Goal: Task Accomplishment & Management: Complete application form

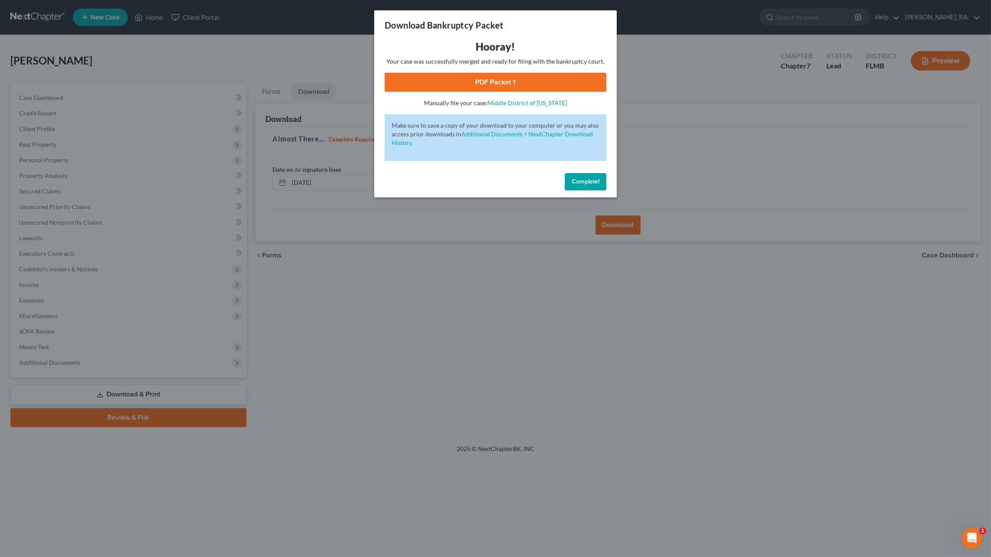
click at [582, 177] on button "Complete!" at bounding box center [586, 181] width 42 height 17
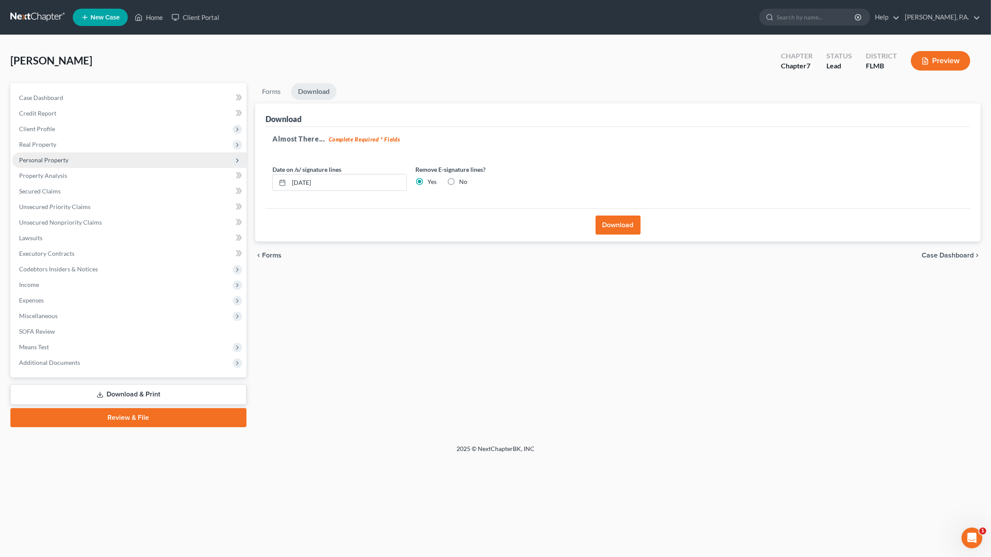
click at [46, 157] on span "Personal Property" at bounding box center [43, 159] width 49 height 7
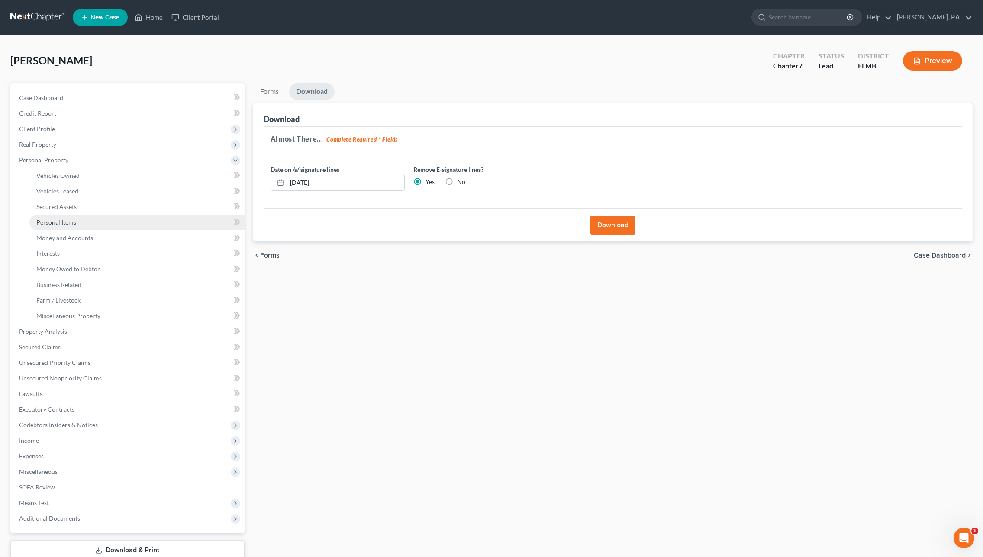
click at [49, 221] on span "Personal Items" at bounding box center [56, 222] width 40 height 7
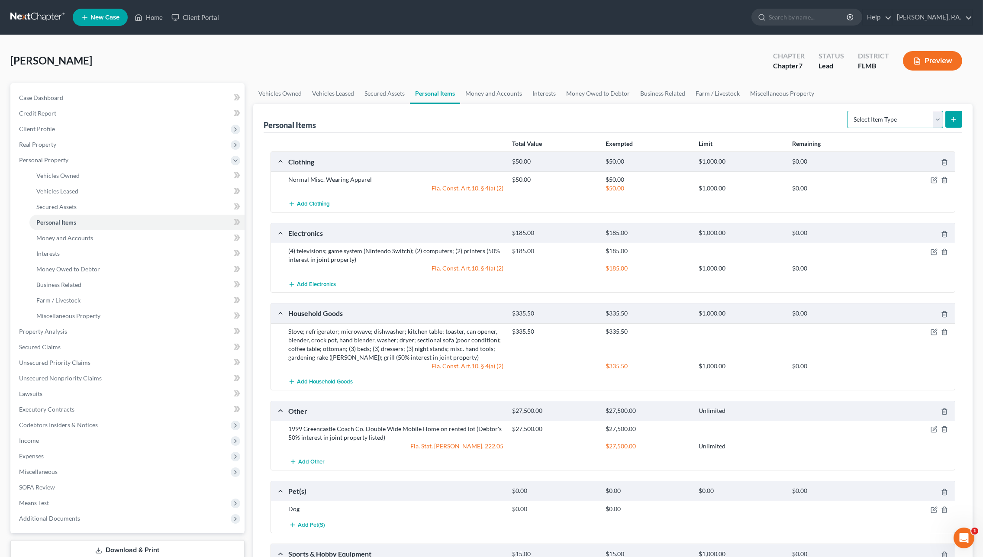
click at [878, 116] on select "Select Item Type Clothing Collectibles Of Value Electronics Firearms Household …" at bounding box center [895, 119] width 96 height 17
select select "jewelry"
click at [849, 111] on select "Select Item Type Clothing Collectibles Of Value Electronics Firearms Household …" at bounding box center [895, 119] width 96 height 17
click at [957, 118] on icon "submit" at bounding box center [953, 119] width 7 height 7
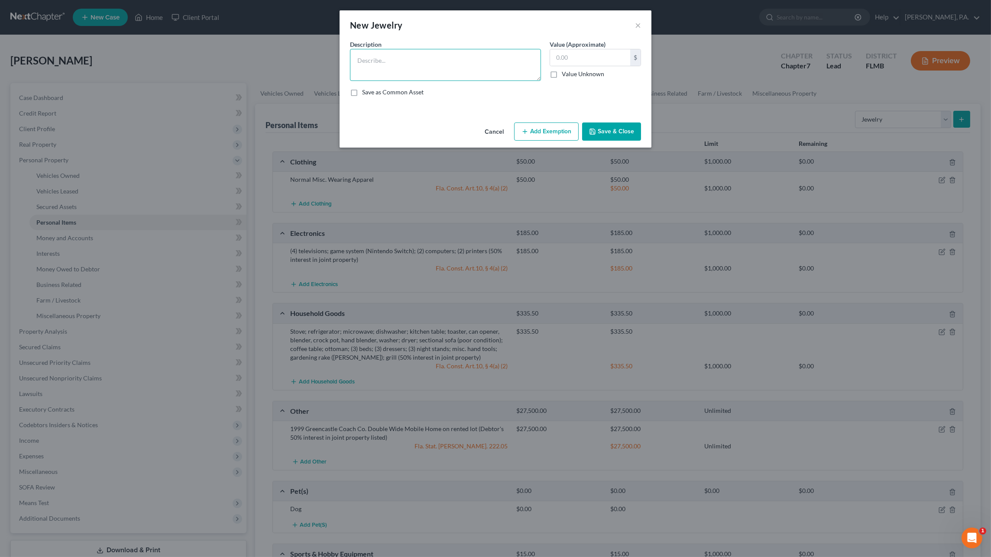
click at [437, 61] on textarea at bounding box center [445, 65] width 191 height 32
type textarea "Costume jewelry (necklace)"
type input "1.00"
click at [528, 134] on icon "button" at bounding box center [524, 131] width 7 height 7
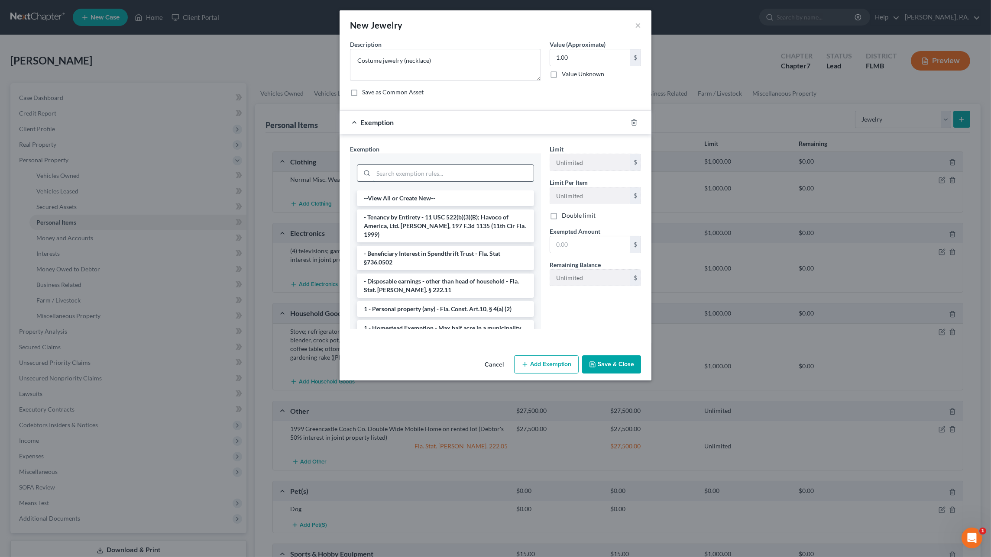
click at [483, 179] on input "search" at bounding box center [453, 173] width 160 height 16
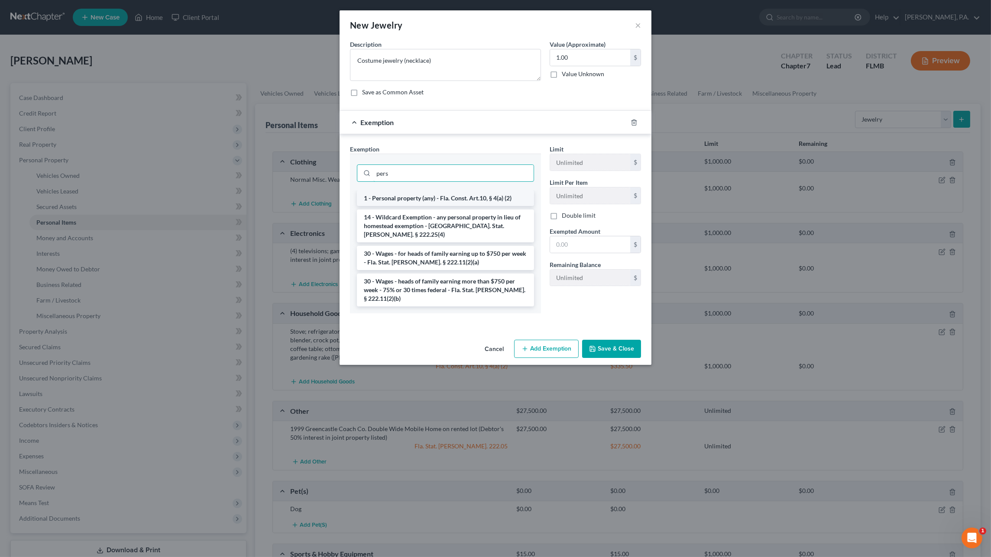
type input "pers"
click at [493, 198] on li "1 - Personal property (any) - Fla. Const. Art.10, § 4(a) (2)" at bounding box center [445, 199] width 177 height 16
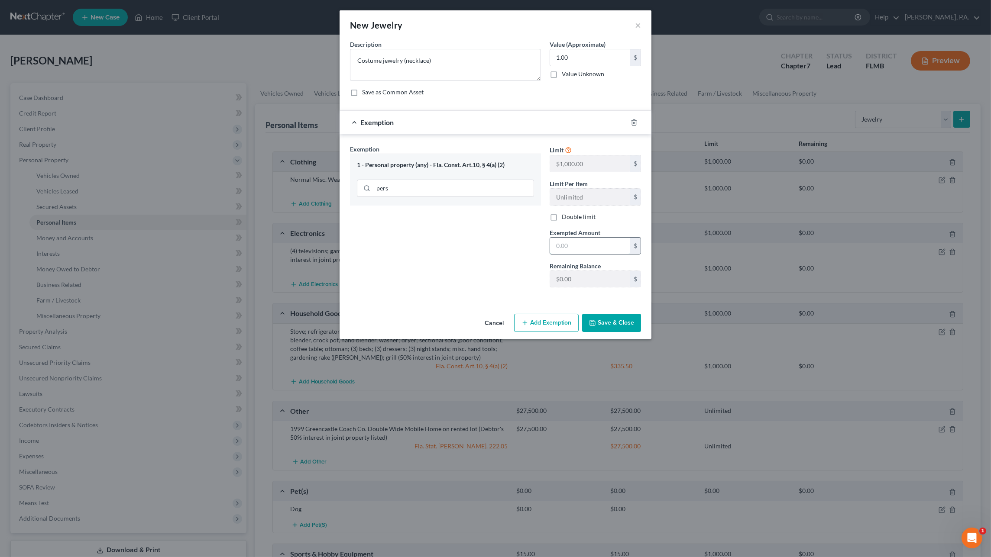
click at [590, 243] on input "text" at bounding box center [590, 246] width 80 height 16
type input "1.00"
click at [598, 320] on button "Save & Close" at bounding box center [611, 323] width 59 height 18
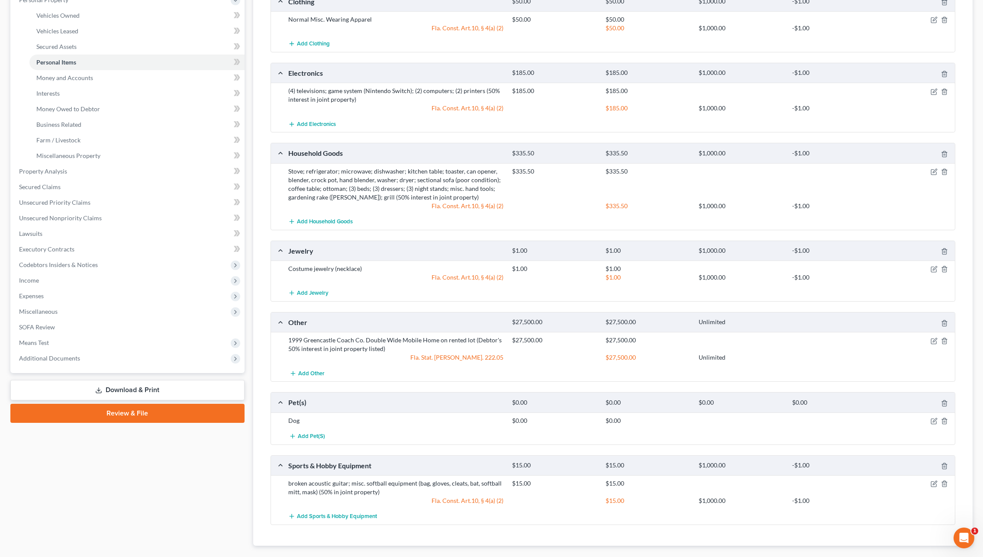
scroll to position [192, 0]
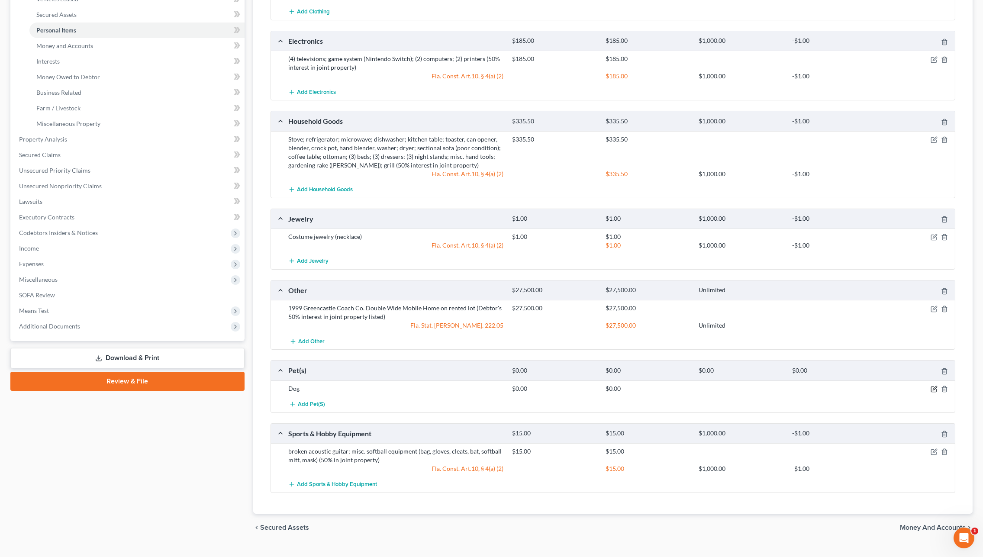
click at [933, 386] on icon "button" at bounding box center [934, 389] width 7 height 7
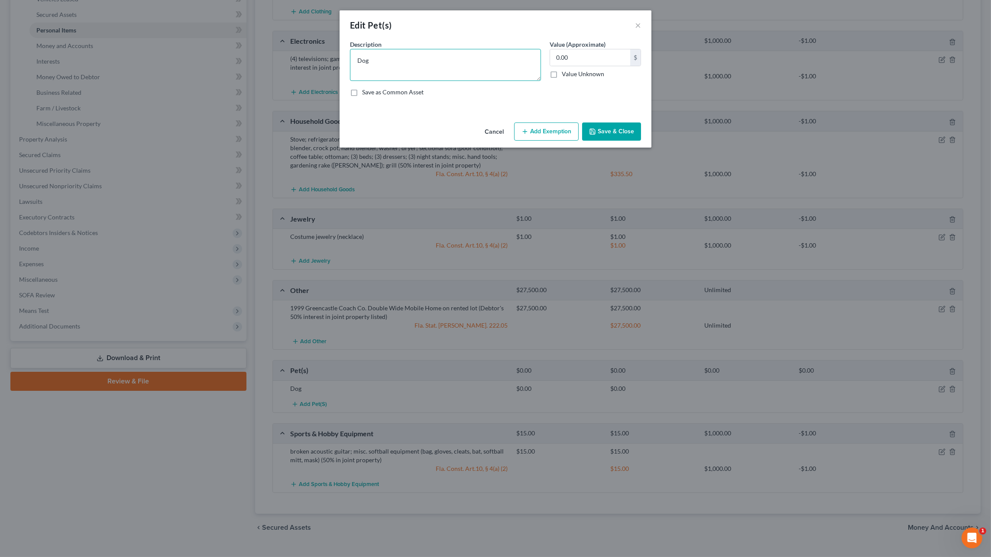
drag, startPoint x: 356, startPoint y: 60, endPoint x: 372, endPoint y: 64, distance: 16.5
click at [356, 60] on textarea "Dog" at bounding box center [445, 65] width 191 height 32
click at [378, 60] on textarea "(2) Dog" at bounding box center [445, 65] width 191 height 32
type textarea "(2) Dogs"
click at [631, 133] on button "Save & Close" at bounding box center [611, 132] width 59 height 18
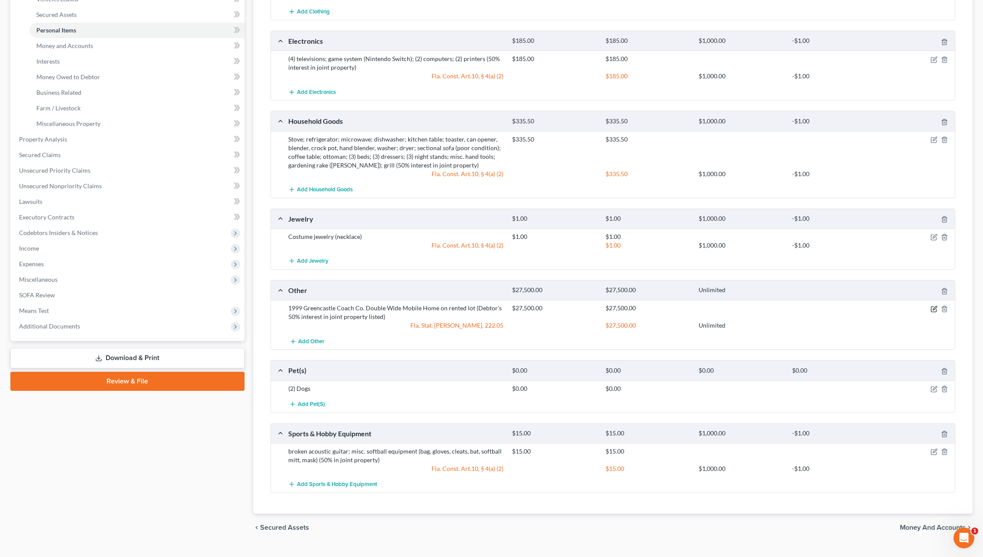
click at [933, 306] on icon "button" at bounding box center [934, 309] width 7 height 7
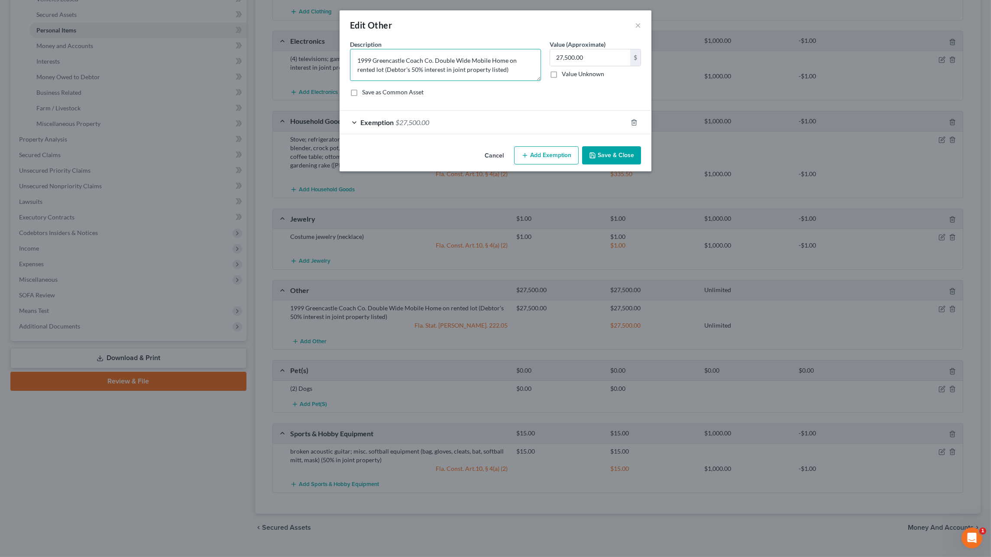
drag, startPoint x: 433, startPoint y: 59, endPoint x: 374, endPoint y: 56, distance: 59.8
click at [374, 56] on textarea "1999 Greencastle Coach Co. Double Wide Mobile Home on rented lot (Debtor's 50% …" at bounding box center [445, 65] width 191 height 32
type textarea "1999 Fleetwood Double Wide Mobile Home on rented lot (Debtor's 50% interest in …"
click at [599, 157] on button "Save & Close" at bounding box center [611, 155] width 59 height 18
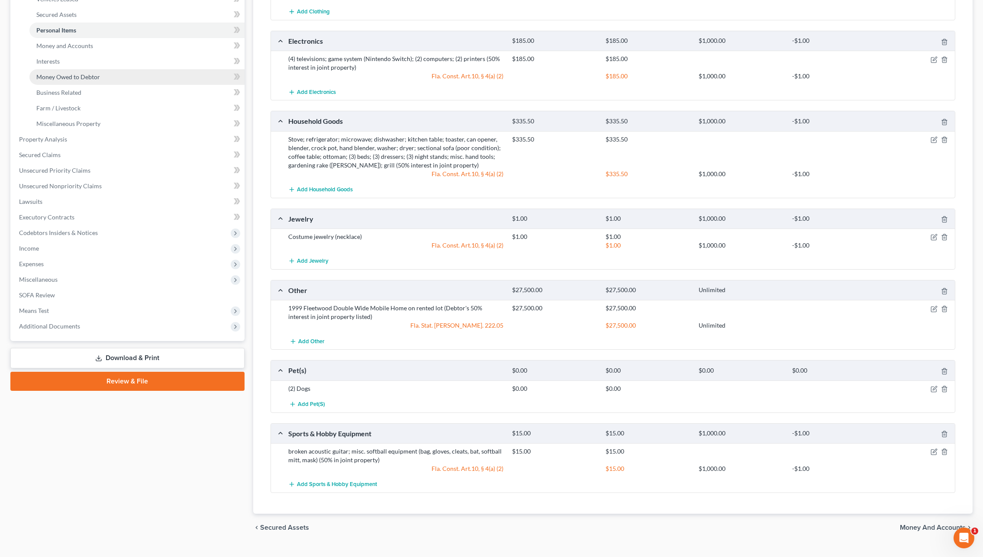
click at [73, 81] on link "Money Owed to Debtor" at bounding box center [136, 77] width 215 height 16
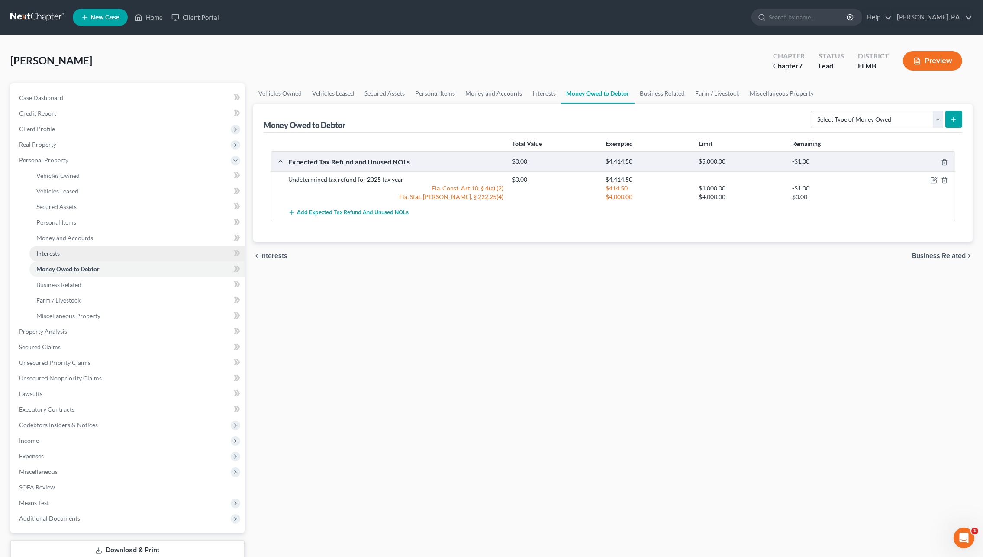
click at [57, 253] on span "Interests" at bounding box center [47, 253] width 23 height 7
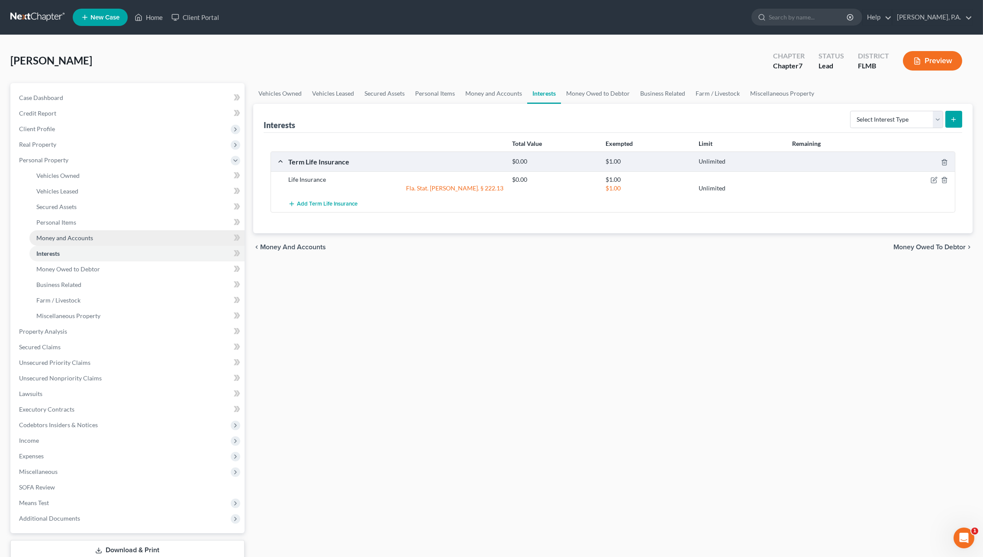
click at [74, 236] on span "Money and Accounts" at bounding box center [64, 237] width 57 height 7
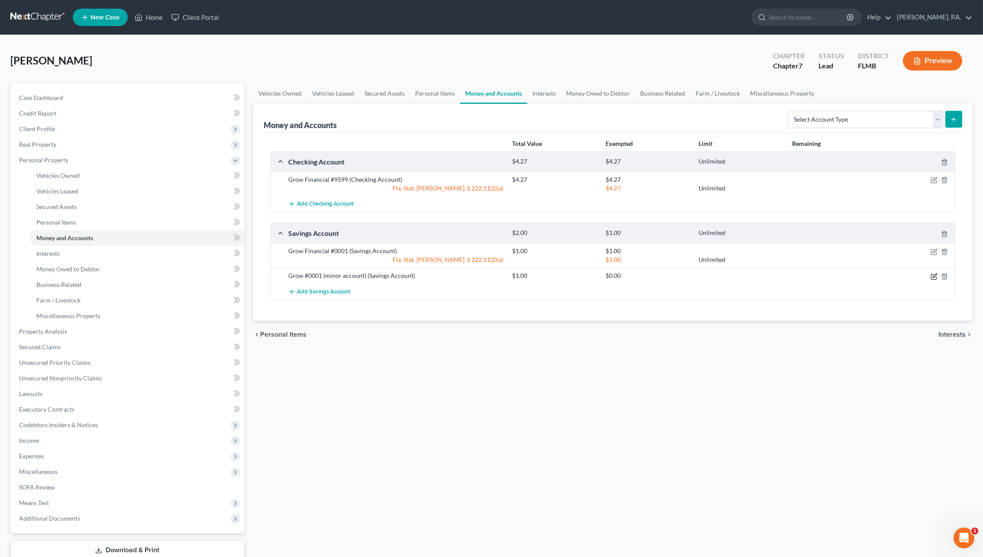
click at [931, 275] on icon "button" at bounding box center [933, 276] width 5 height 5
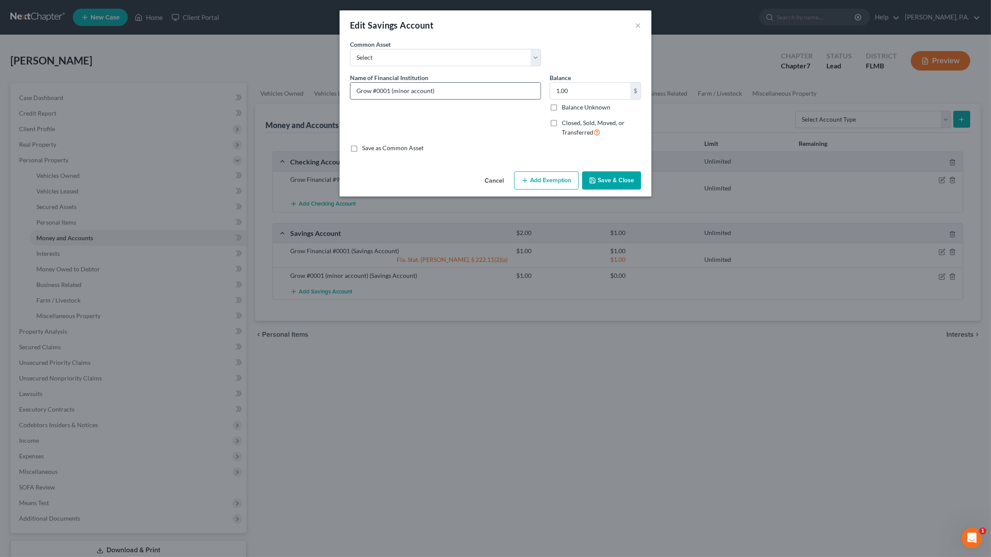
click at [430, 90] on input "Grow #0001 (minor account)" at bounding box center [445, 91] width 190 height 16
type input "Grow #0001 (minor account - dormant)"
click at [603, 91] on input "1.00" at bounding box center [590, 91] width 80 height 16
type input "0.00"
click at [458, 90] on input "Grow #0001 (minor account - dormant)" at bounding box center [445, 91] width 190 height 16
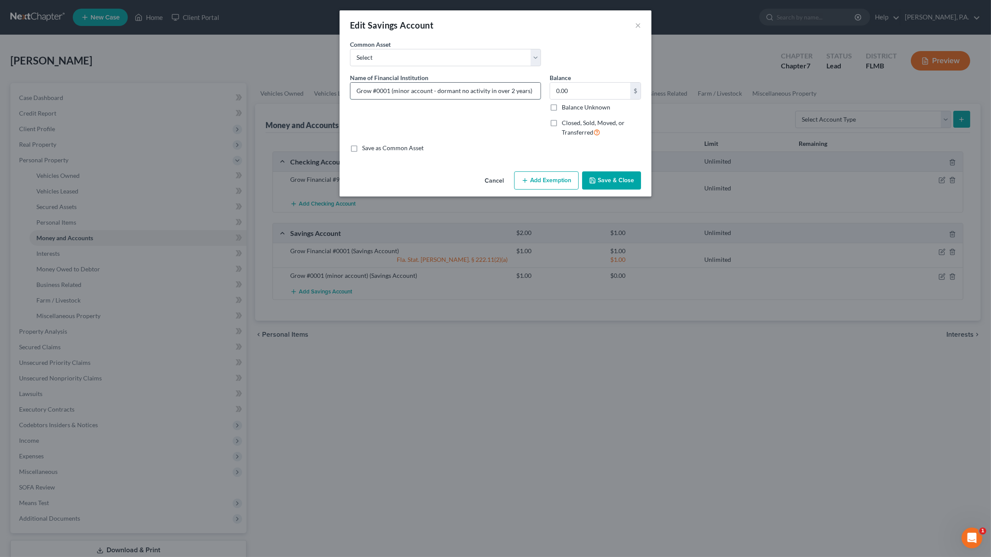
click at [459, 90] on input "Grow #0001 (minor account - dormant no activity in over 2 years)" at bounding box center [445, 91] width 190 height 16
drag, startPoint x: 527, startPoint y: 90, endPoint x: 464, endPoint y: 88, distance: 62.8
click at [461, 88] on input "Grow #0001 (minor account - dormant/no activity in over 2 years)" at bounding box center [445, 91] width 190 height 16
type input "Grow #0001 (minor account - dormant)"
click at [604, 182] on button "Save & Close" at bounding box center [611, 180] width 59 height 18
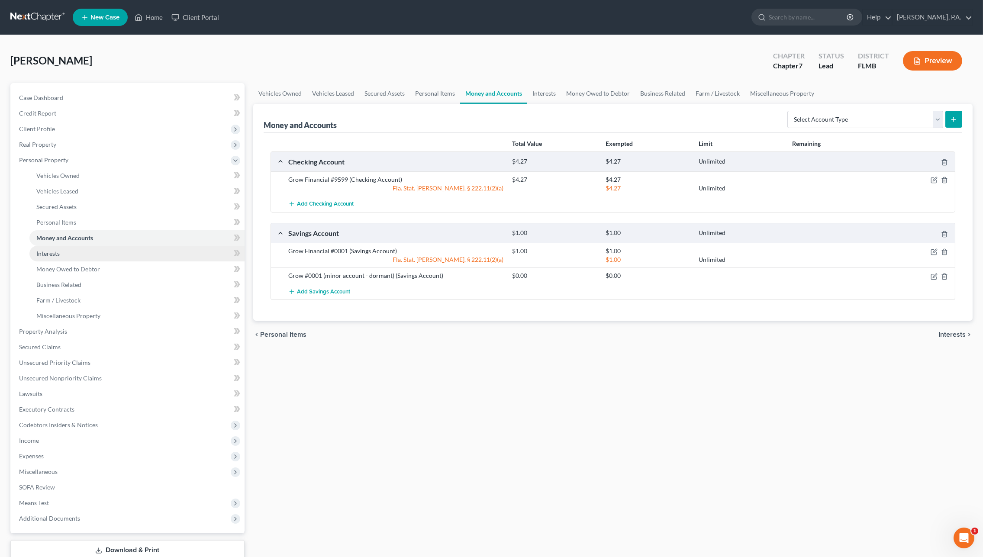
click at [61, 257] on link "Interests" at bounding box center [136, 254] width 215 height 16
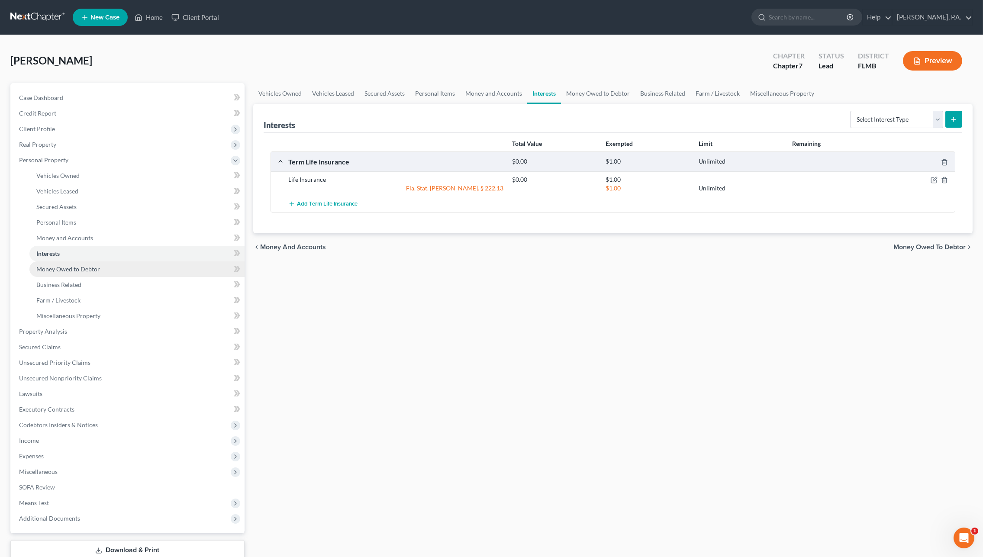
click at [60, 265] on span "Money Owed to Debtor" at bounding box center [68, 268] width 64 height 7
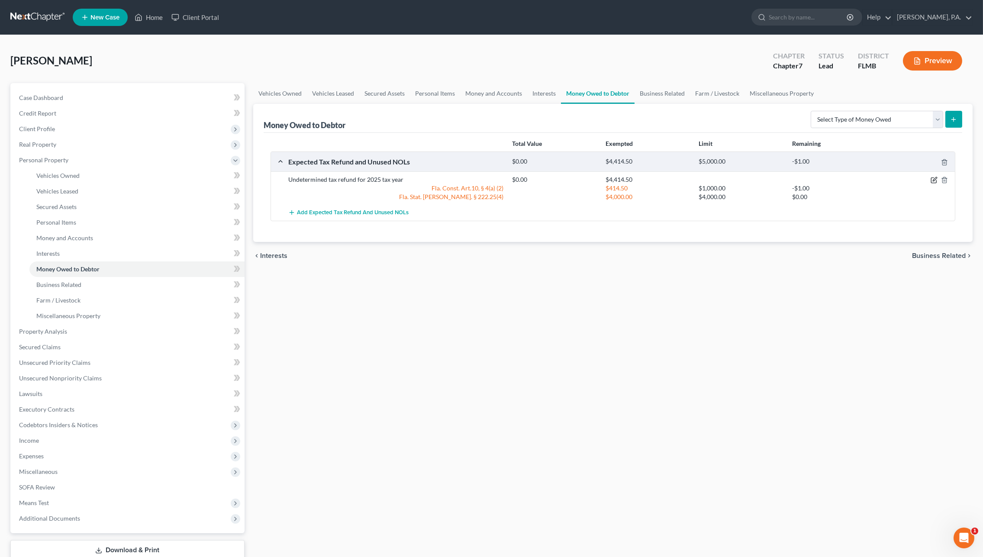
click at [934, 178] on icon "button" at bounding box center [935, 180] width 4 height 4
select select "0"
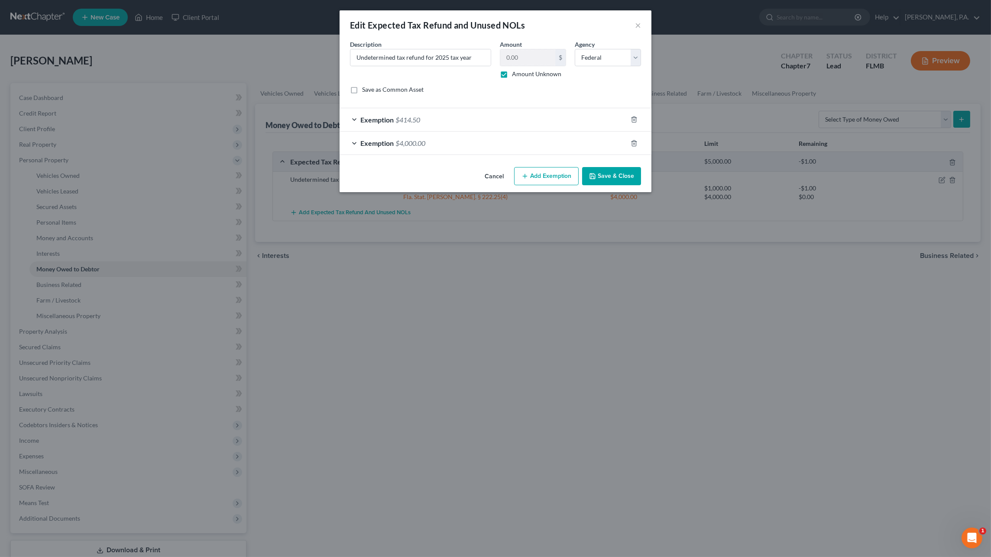
click at [427, 119] on div "Exemption $414.50" at bounding box center [483, 119] width 288 height 23
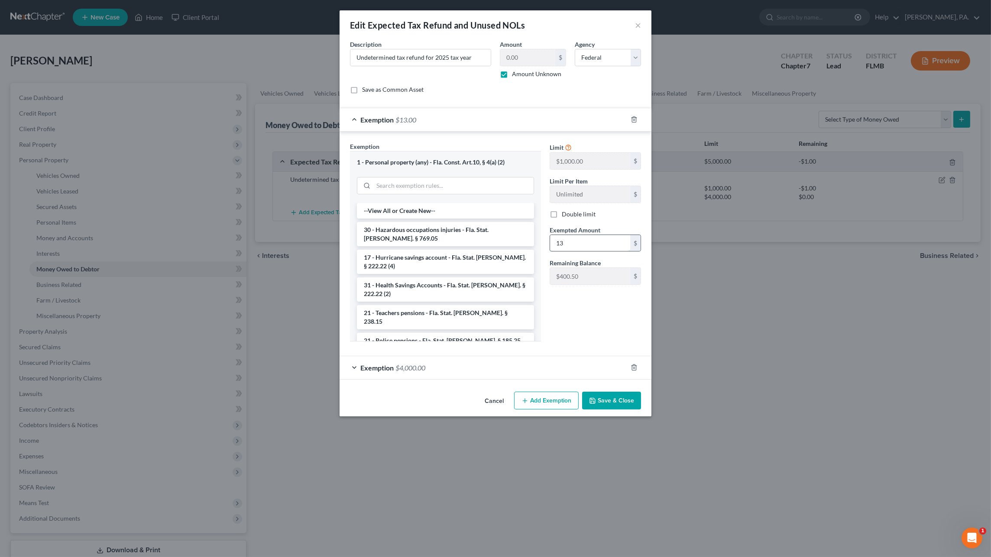
type input "1"
type input "413.50"
click at [625, 398] on button "Save & Close" at bounding box center [611, 401] width 59 height 18
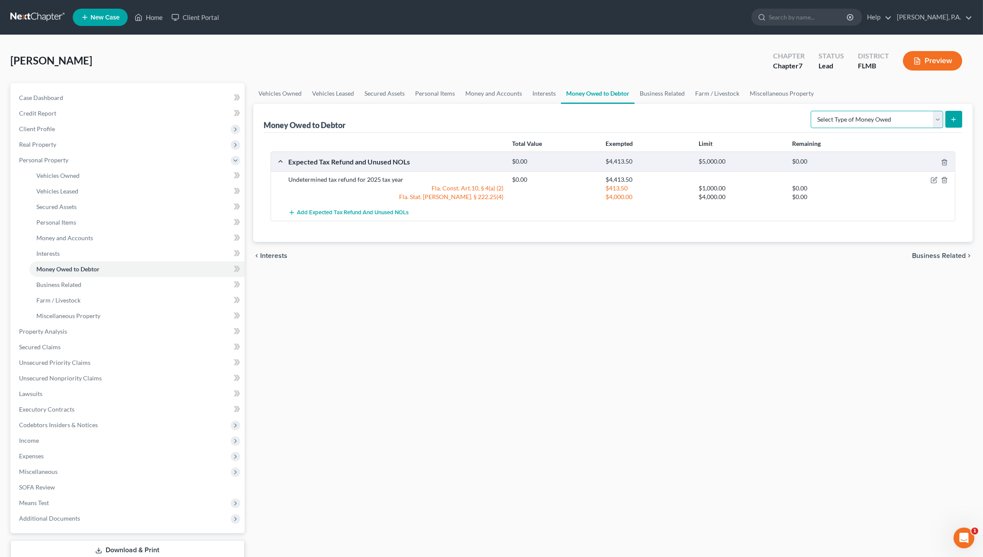
click at [850, 118] on select "Select Type of Money Owed Accounts Receivable Alimony Child Support Claims Agai…" at bounding box center [877, 119] width 133 height 17
select select "child_support"
click at [813, 111] on select "Select Type of Money Owed Accounts Receivable Alimony Child Support Claims Agai…" at bounding box center [877, 119] width 133 height 17
click at [953, 123] on button "submit" at bounding box center [954, 119] width 17 height 17
click at [934, 123] on select "Select Type of Money Owed Accounts Receivable Alimony Child Support Claims Agai…" at bounding box center [877, 119] width 133 height 17
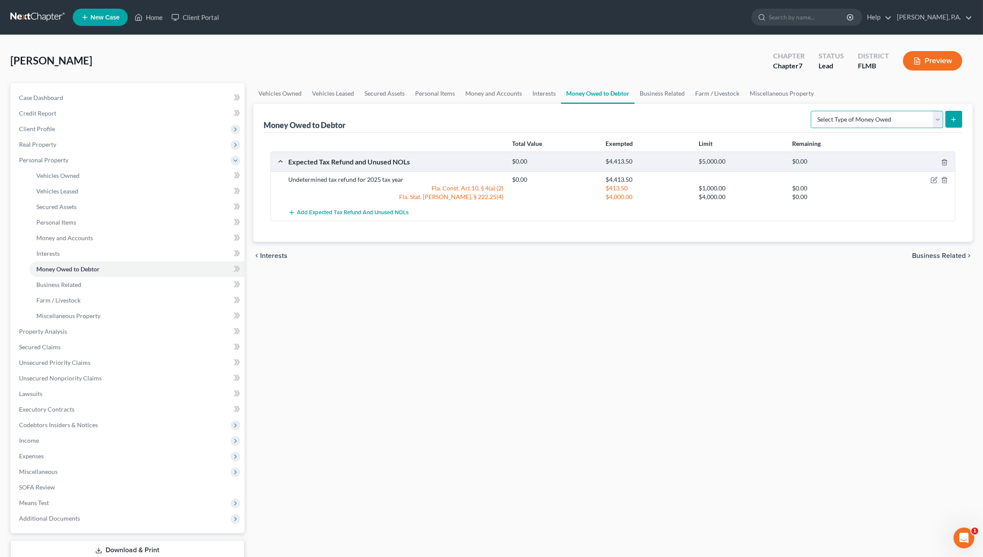
select select "child_support"
click at [813, 111] on select "Select Type of Money Owed Accounts Receivable Alimony Child Support Claims Agai…" at bounding box center [877, 119] width 133 height 17
click at [958, 116] on button "submit" at bounding box center [954, 119] width 17 height 17
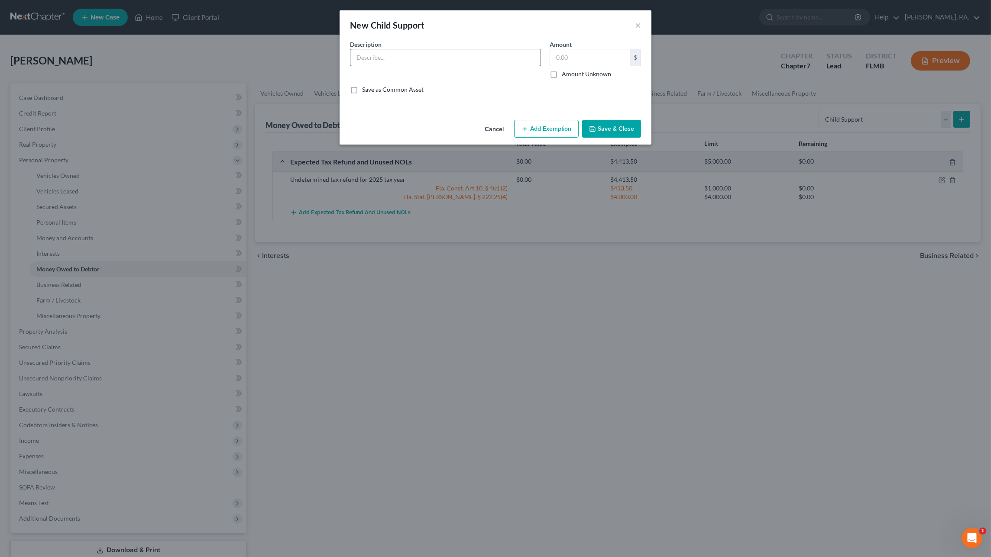
click at [406, 51] on input "text" at bounding box center [445, 57] width 190 height 16
type input "Back owed child support"
type input "34,852.51"
click at [535, 131] on button "Add Exemption" at bounding box center [546, 129] width 65 height 18
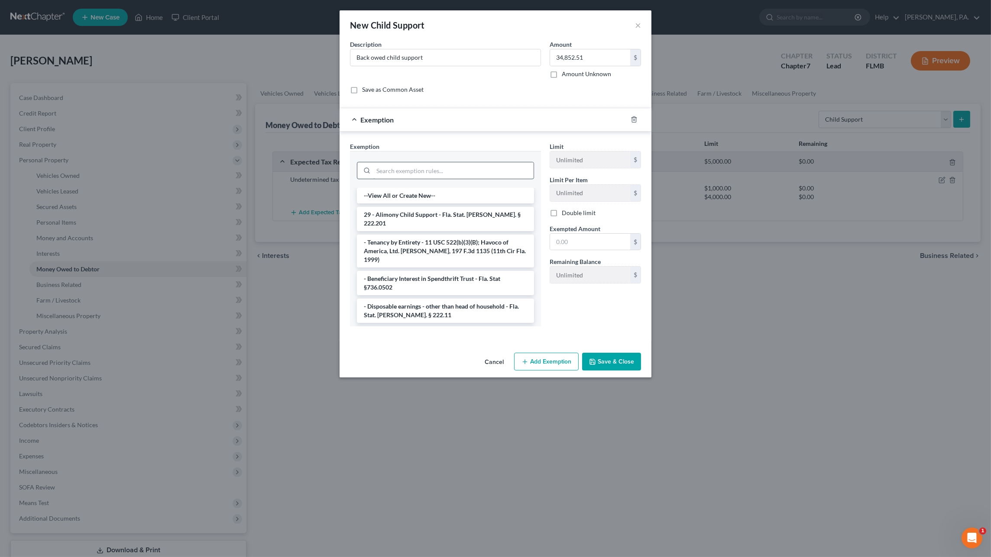
click at [455, 174] on input "search" at bounding box center [453, 170] width 160 height 16
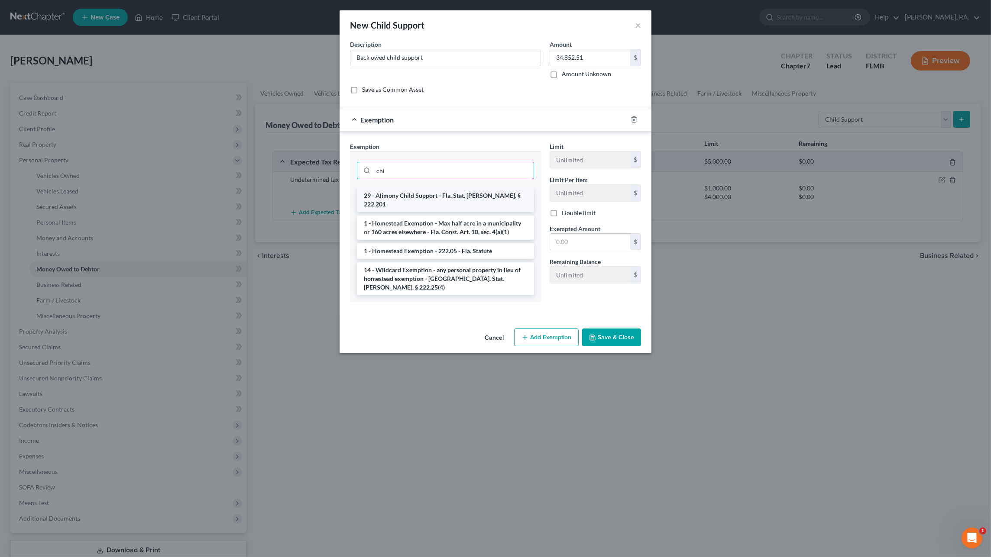
type input "chi"
click at [439, 197] on li "29 - Alimony Child Support - Fla. Stat. Ann. § 222.201" at bounding box center [445, 200] width 177 height 24
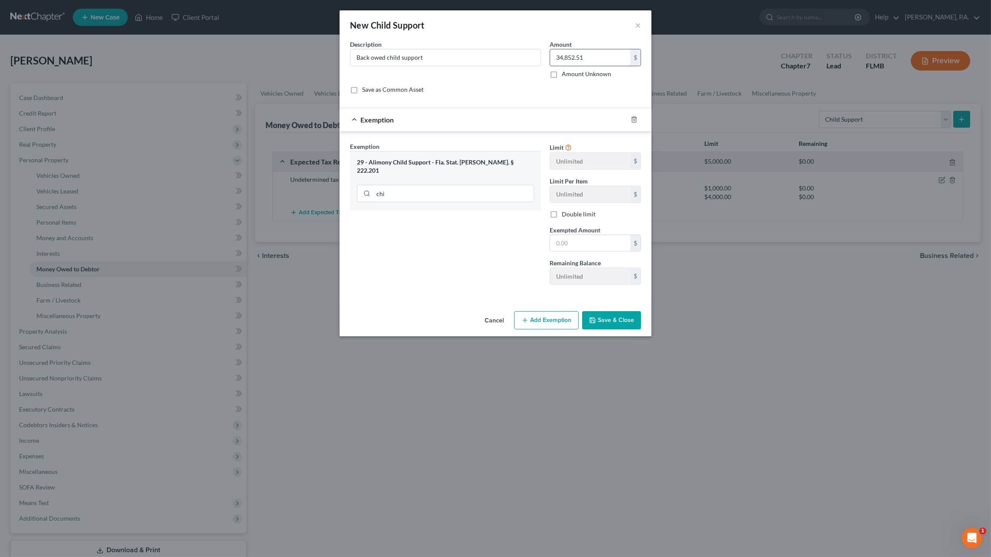
click at [604, 57] on input "34,852.51" at bounding box center [590, 57] width 80 height 16
click at [596, 245] on input "text" at bounding box center [590, 243] width 80 height 16
paste input "34,852.51"
type input "34,852.51"
click at [628, 320] on button "Save & Close" at bounding box center [611, 320] width 59 height 18
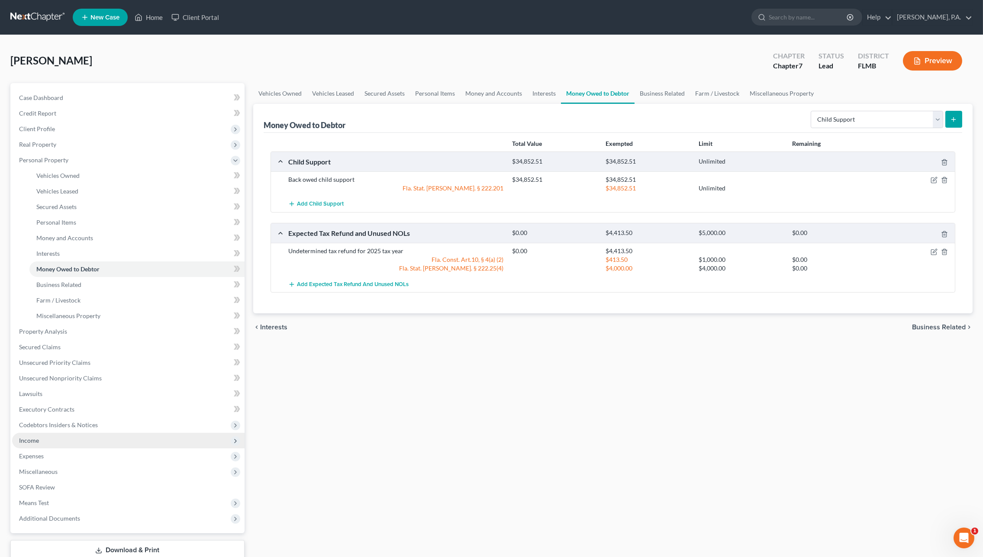
click at [53, 441] on span "Income" at bounding box center [128, 441] width 233 height 16
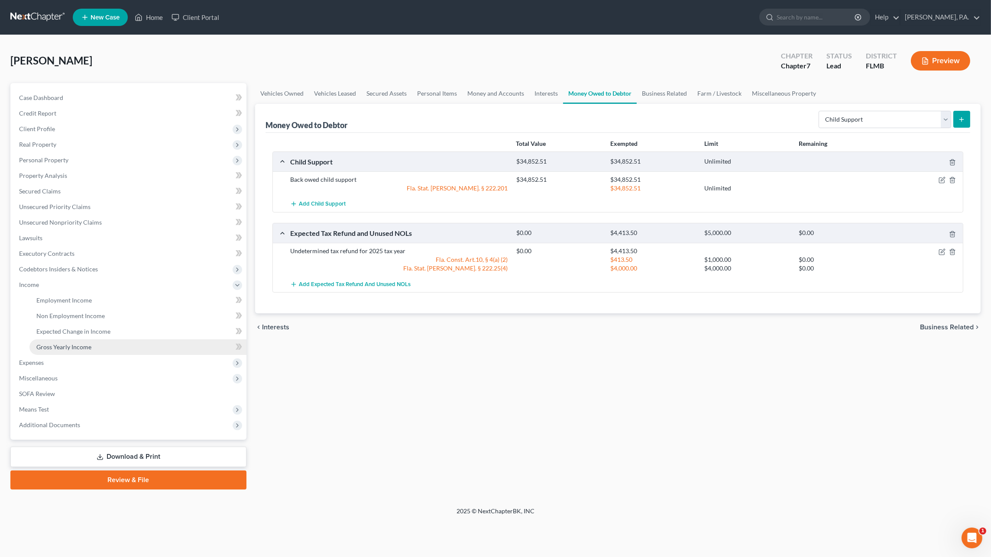
click at [71, 348] on span "Gross Yearly Income" at bounding box center [63, 346] width 55 height 7
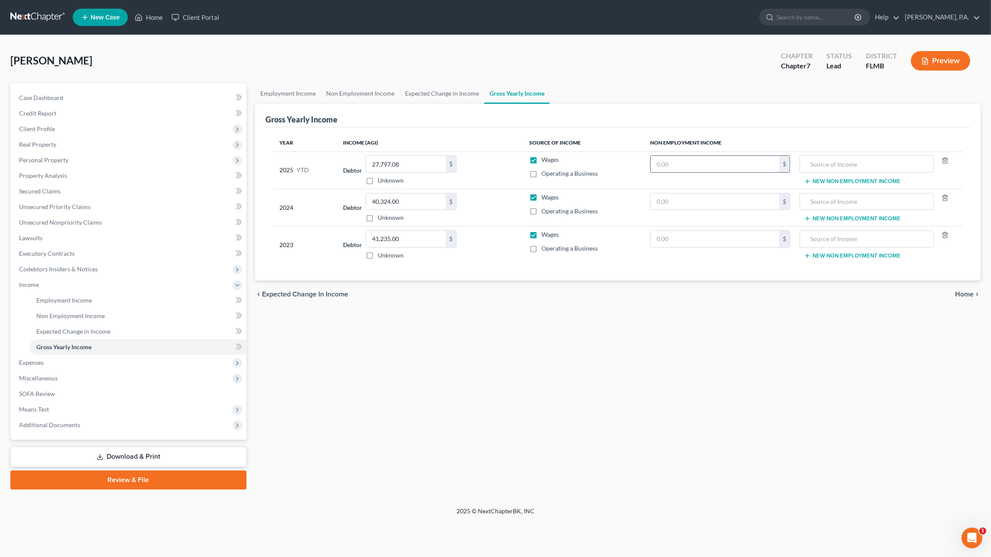
click at [696, 163] on input "text" at bounding box center [714, 164] width 129 height 16
type input "216.38"
click at [818, 163] on input "text" at bounding box center [866, 164] width 125 height 16
type input "Child Support"
click at [734, 199] on input "text" at bounding box center [714, 202] width 129 height 16
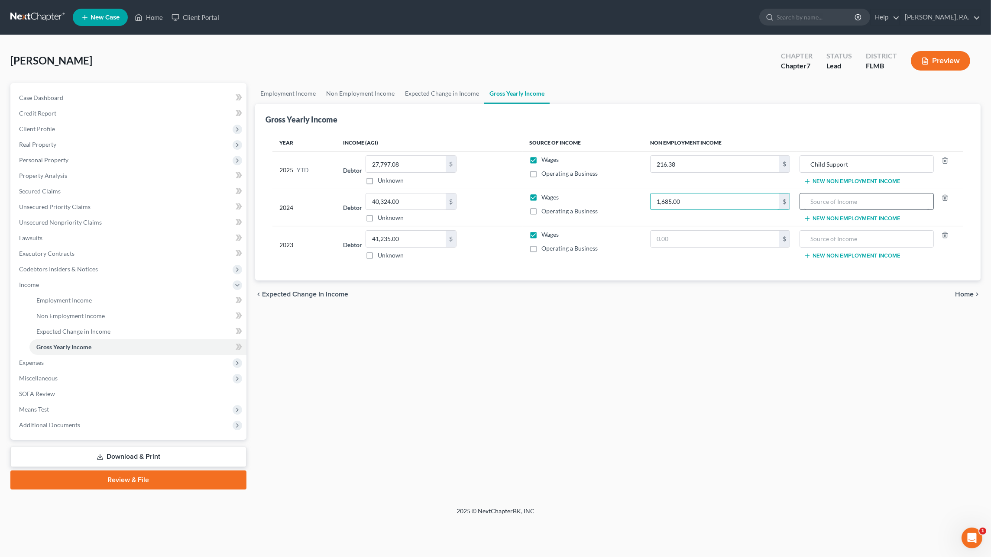
type input "1,685.00"
click at [819, 202] on input "text" at bounding box center [866, 202] width 125 height 16
type input "Child Support"
click at [744, 236] on input "text" at bounding box center [714, 239] width 129 height 16
type input "2,346.00"
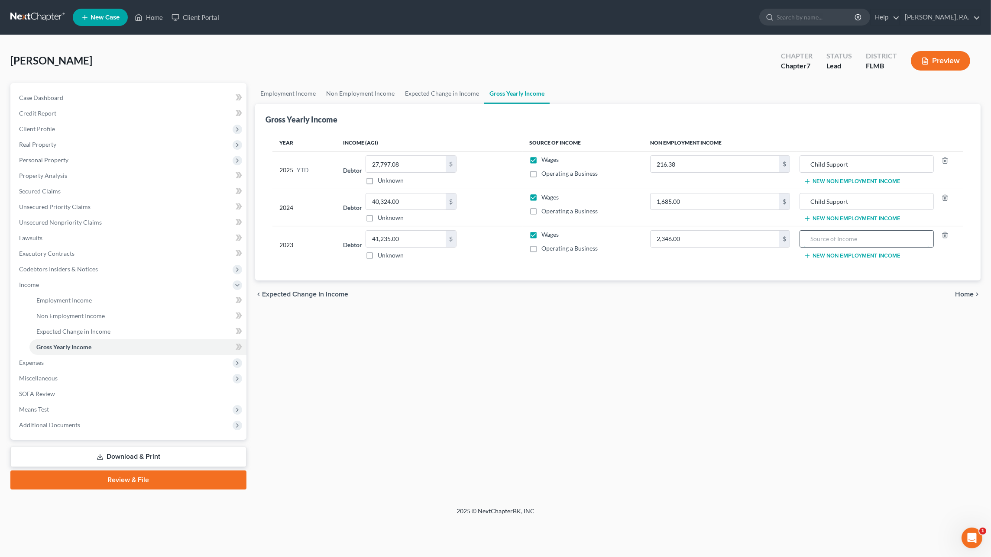
click at [820, 240] on input "text" at bounding box center [866, 239] width 125 height 16
type input "h"
type input "Child Support"
click at [643, 277] on div "Year Income (AGI) Source of Income Non Employment Income 2025 YTD Debtor 27,797…" at bounding box center [617, 204] width 705 height 154
click at [61, 364] on span "Expenses" at bounding box center [129, 363] width 234 height 16
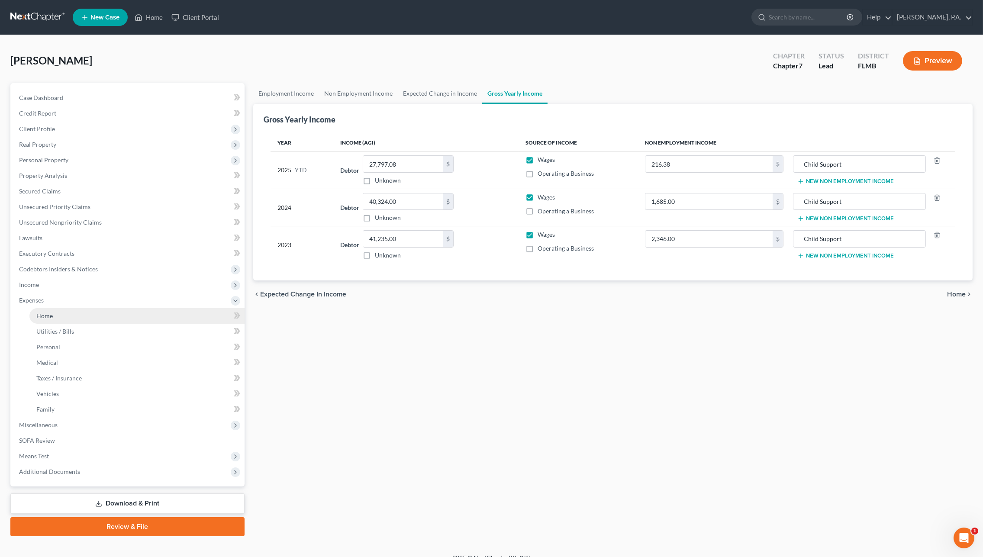
click at [61, 318] on link "Home" at bounding box center [136, 316] width 215 height 16
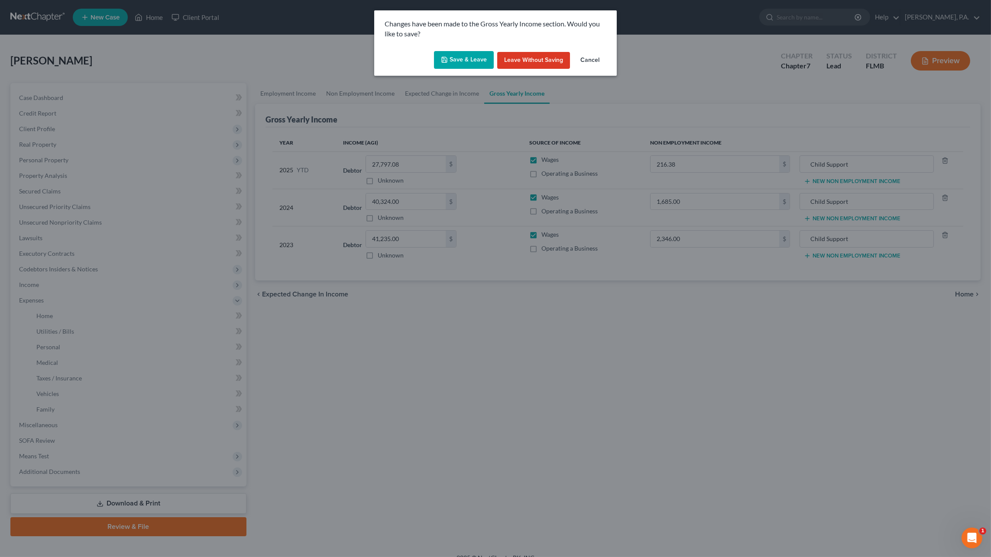
click at [446, 65] on button "Save & Leave" at bounding box center [464, 60] width 60 height 18
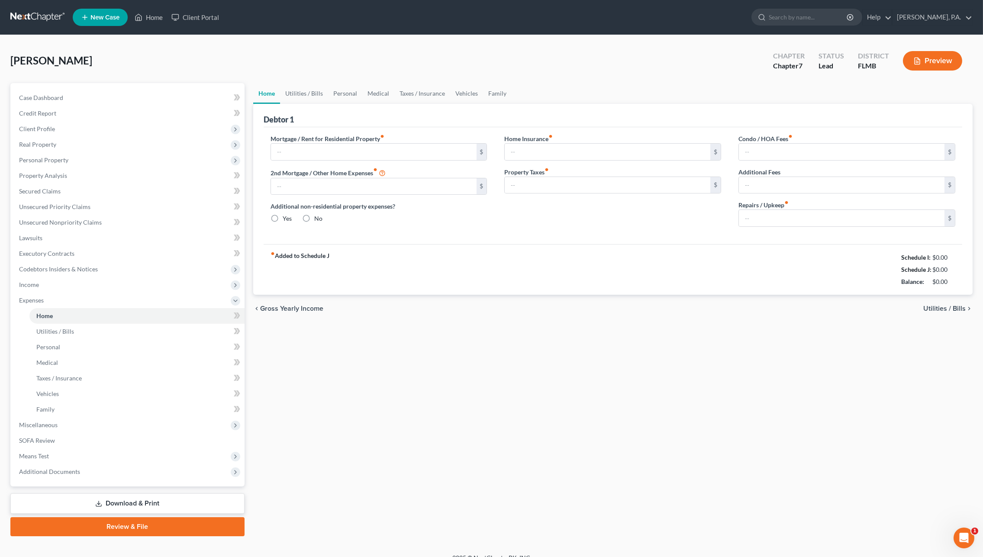
type input "367.50"
type input "0.00"
radio input "true"
type input "0.00"
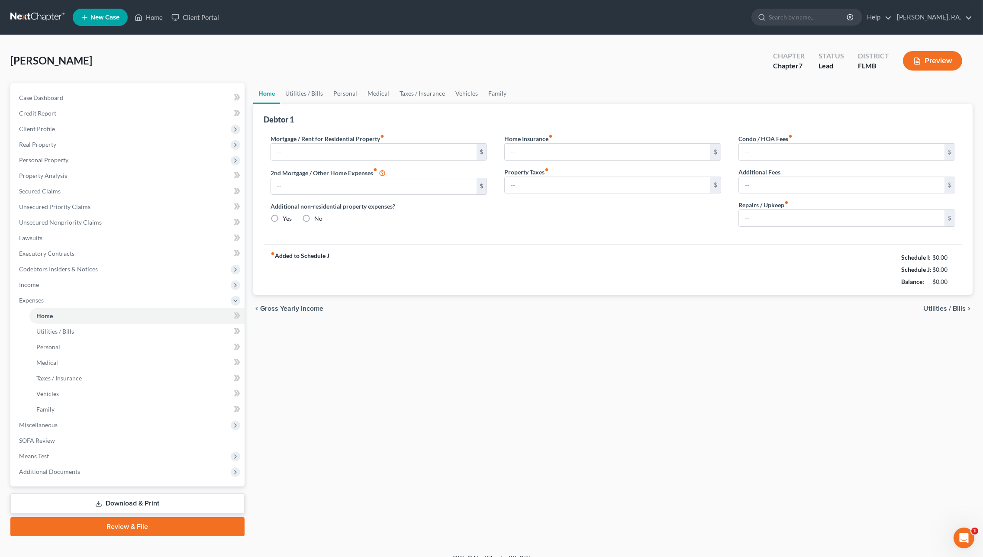
type input "0.00"
click at [47, 241] on link "Lawsuits" at bounding box center [128, 238] width 233 height 16
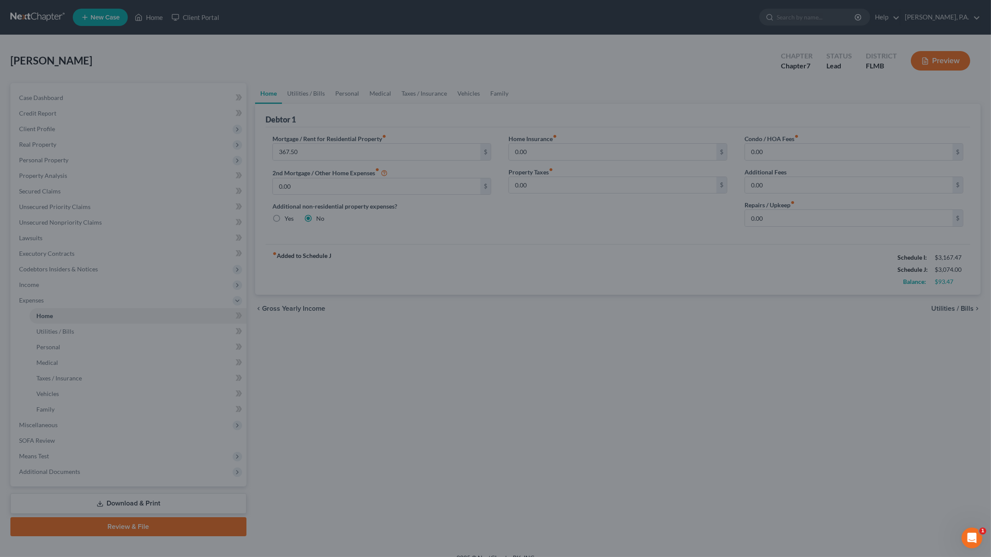
click at [494, 313] on div at bounding box center [495, 278] width 991 height 557
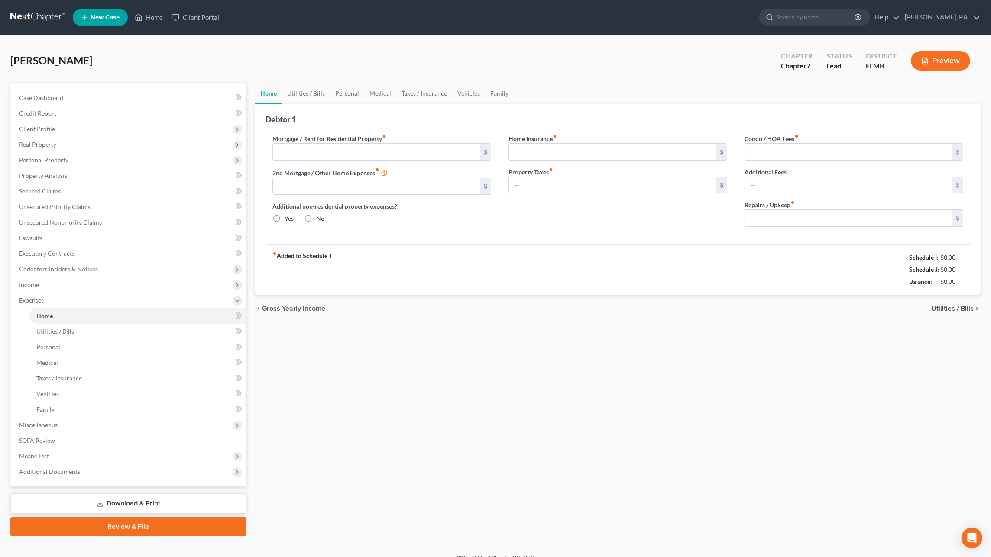
type input "367.50"
type input "0.00"
radio input "true"
type input "0.00"
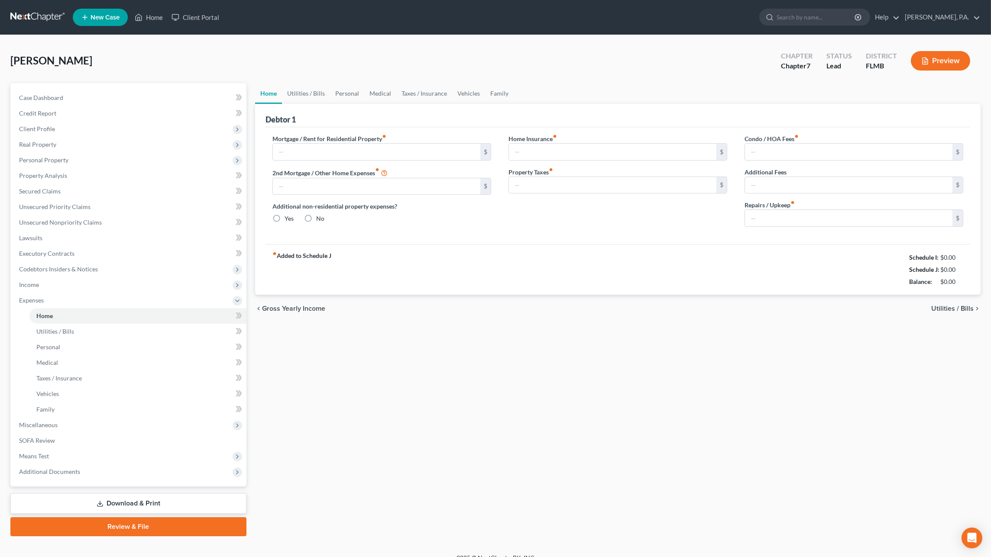
type input "0.00"
click at [35, 285] on span "Income" at bounding box center [29, 284] width 20 height 7
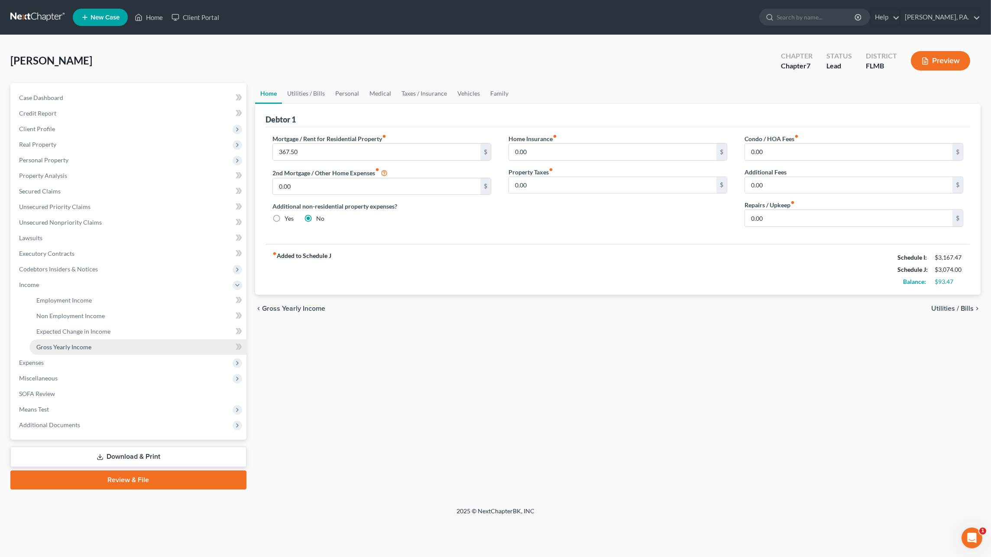
click at [54, 346] on span "Gross Yearly Income" at bounding box center [63, 346] width 55 height 7
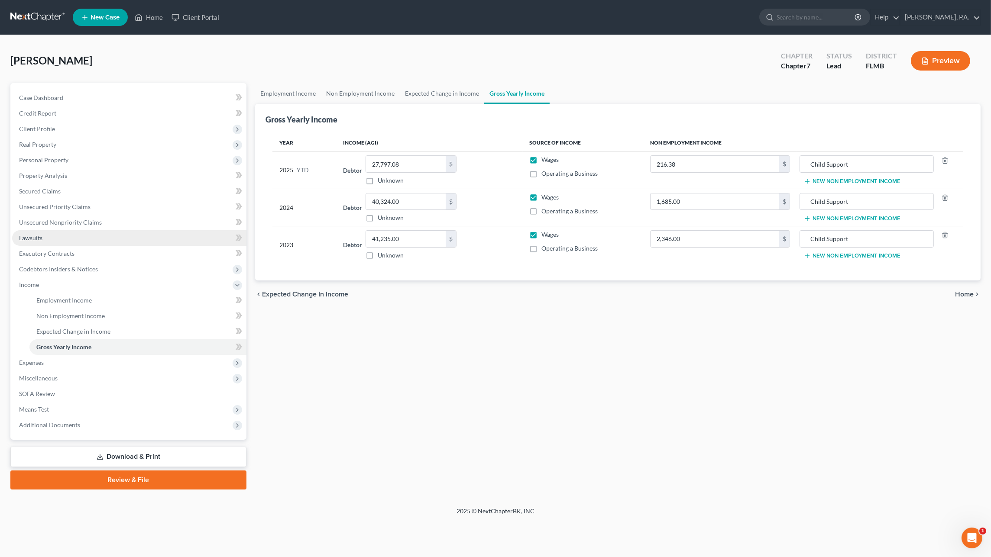
click at [29, 236] on span "Lawsuits" at bounding box center [30, 237] width 23 height 7
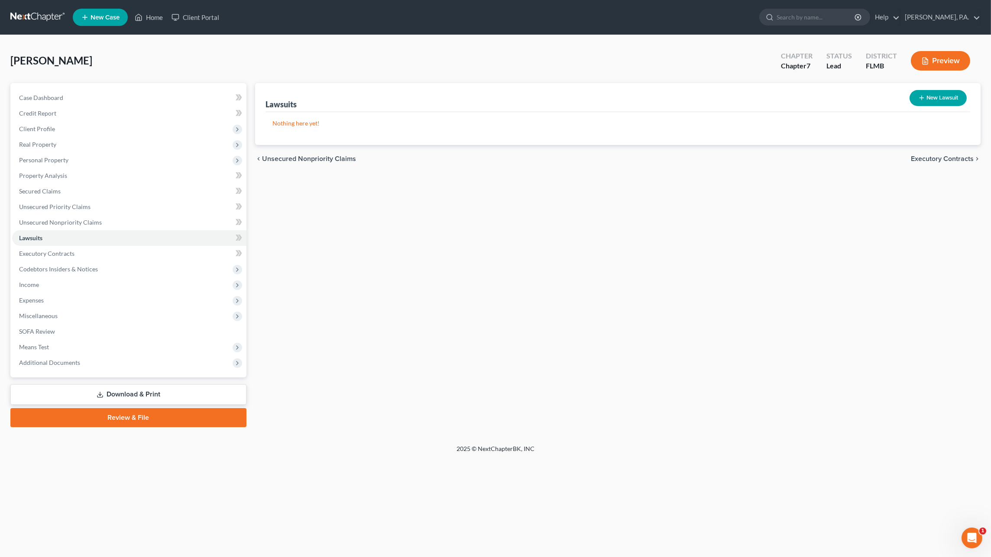
click at [943, 99] on button "New Lawsuit" at bounding box center [937, 98] width 57 height 16
select select "0"
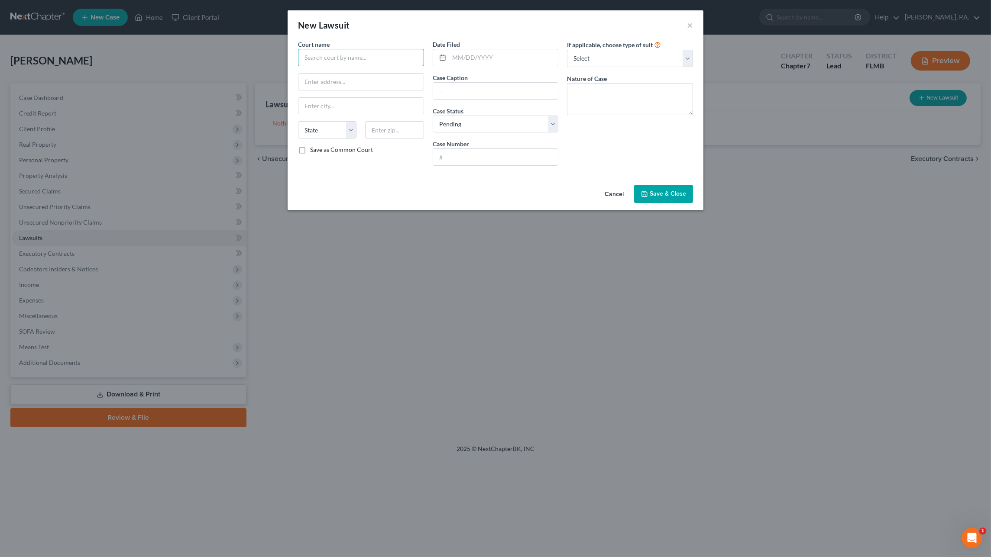
click at [360, 54] on input "text" at bounding box center [361, 57] width 126 height 17
click at [366, 56] on input "Hillsborough" at bounding box center [361, 57] width 126 height 17
type input "[GEOGRAPHIC_DATA]"
type input "[STREET_ADDRESS][PERSON_NAME]"
type input "[GEOGRAPHIC_DATA]"
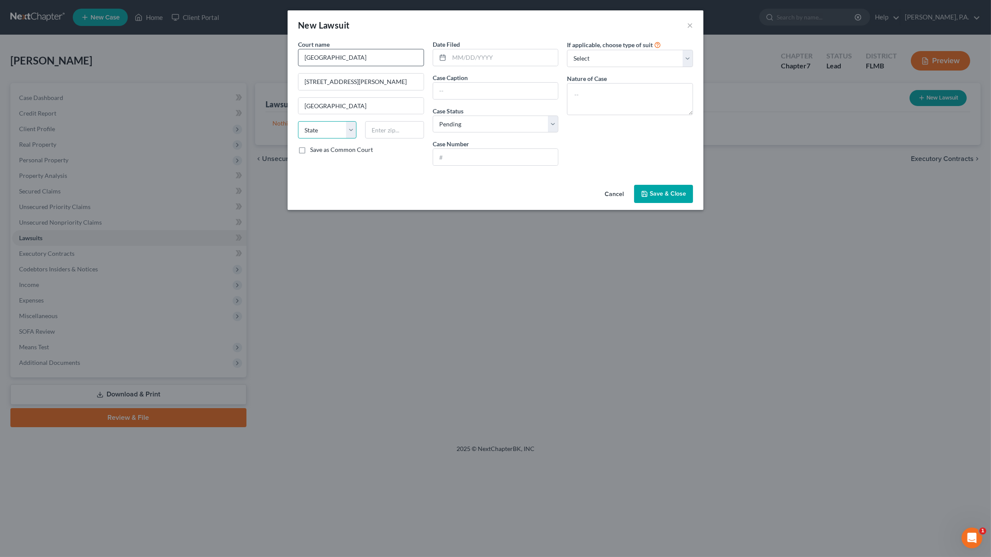
select select "9"
type input "33602"
click at [465, 58] on input "text" at bounding box center [503, 57] width 109 height 16
click at [509, 64] on input "[DATE]" at bounding box center [503, 57] width 109 height 16
drag, startPoint x: 513, startPoint y: 58, endPoint x: 373, endPoint y: 45, distance: 140.5
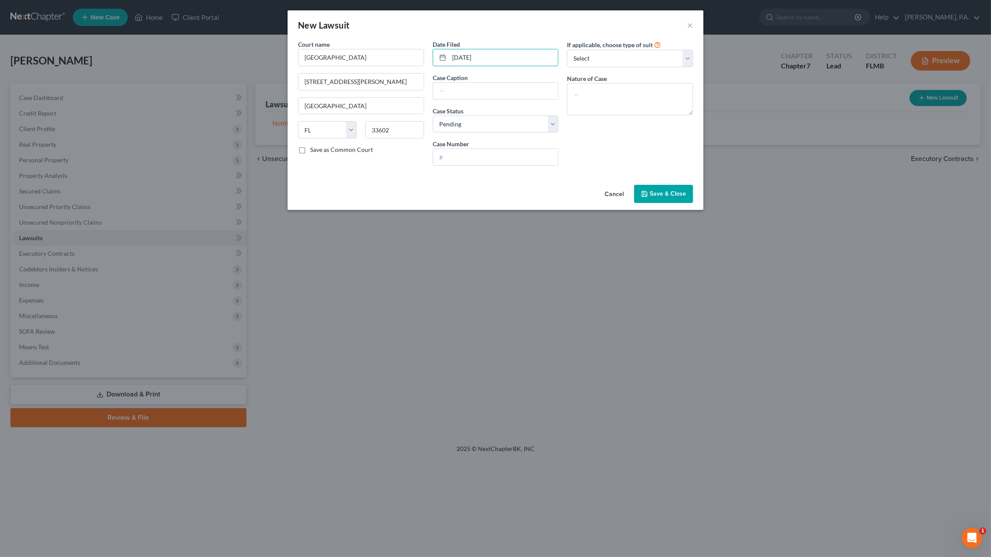
click at [373, 45] on div "Court name * [GEOGRAPHIC_DATA] [GEOGRAPHIC_DATA][PERSON_NAME] [GEOGRAPHIC_DATA]…" at bounding box center [496, 106] width 404 height 133
type input "[DATE]"
type input "[PERSON_NAME] vs [PERSON_NAME]"
type input "21-DR-005105"
click at [579, 95] on textarea at bounding box center [630, 99] width 126 height 32
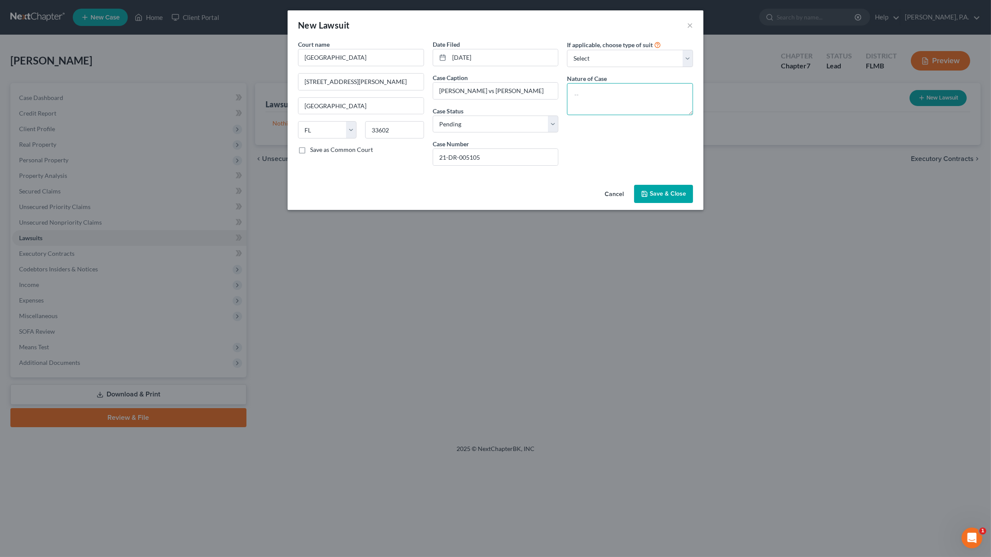
type textarea "c"
type textarea "Contempt Action for Back Owed Child Support"
click at [660, 188] on button "Save & Close" at bounding box center [663, 194] width 59 height 18
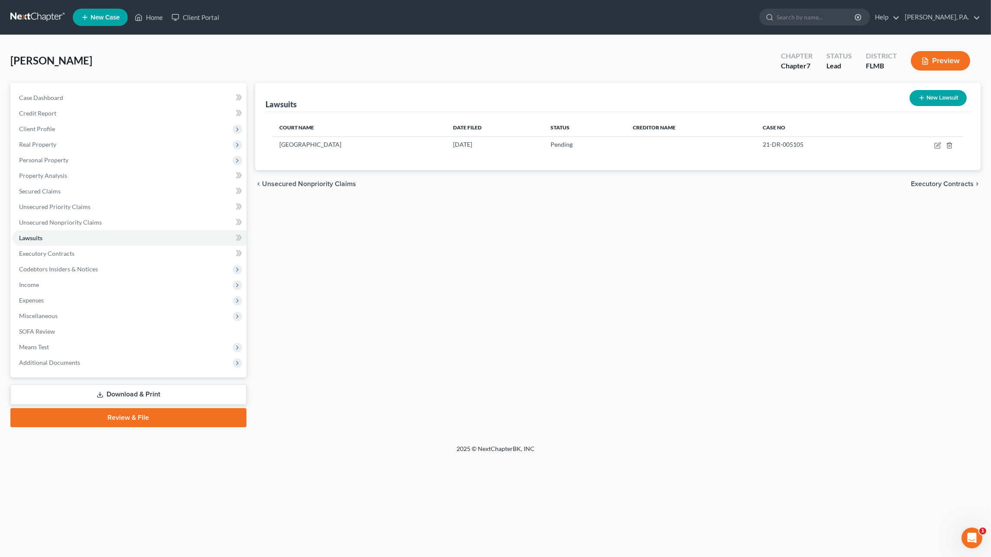
click at [144, 391] on link "Download & Print" at bounding box center [128, 395] width 236 height 20
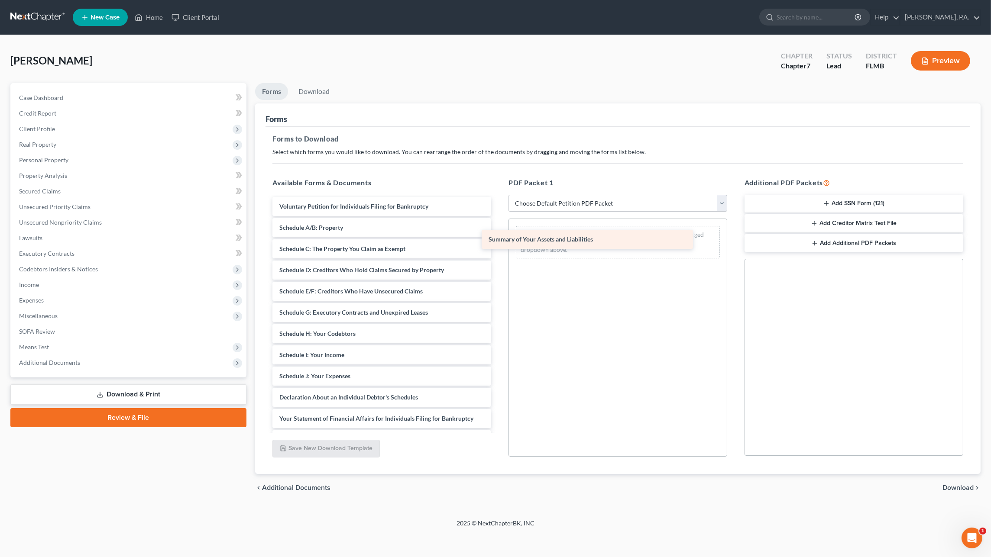
drag, startPoint x: 336, startPoint y: 229, endPoint x: 566, endPoint y: 242, distance: 230.3
click at [498, 244] on div "Summary of Your Assets and Liabilities Voluntary Petition for Individuals Filin…" at bounding box center [381, 380] width 233 height 367
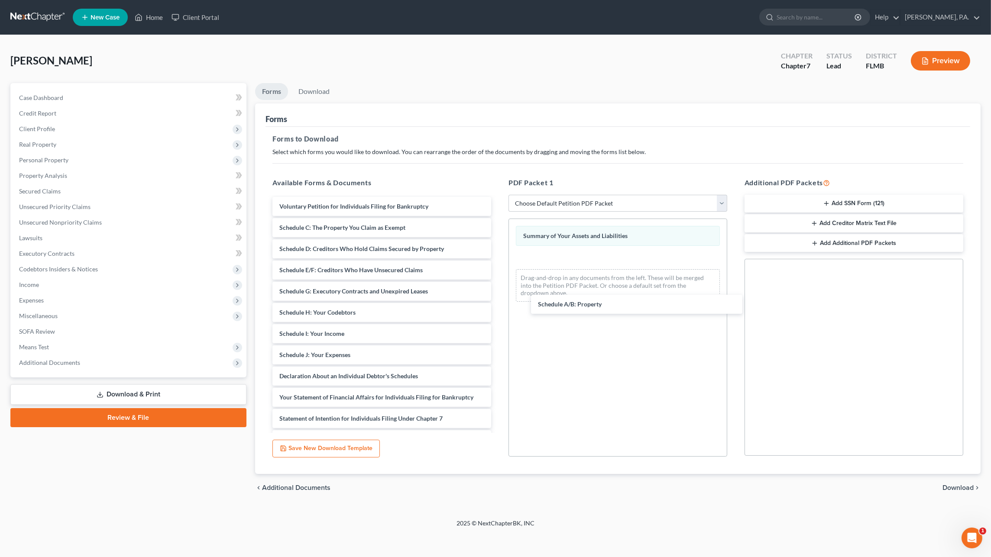
drag, startPoint x: 304, startPoint y: 229, endPoint x: 557, endPoint y: 297, distance: 262.1
click at [498, 297] on div "Schedule A/B: Property Voluntary Petition for Individuals Filing for Bankruptcy…" at bounding box center [381, 370] width 233 height 346
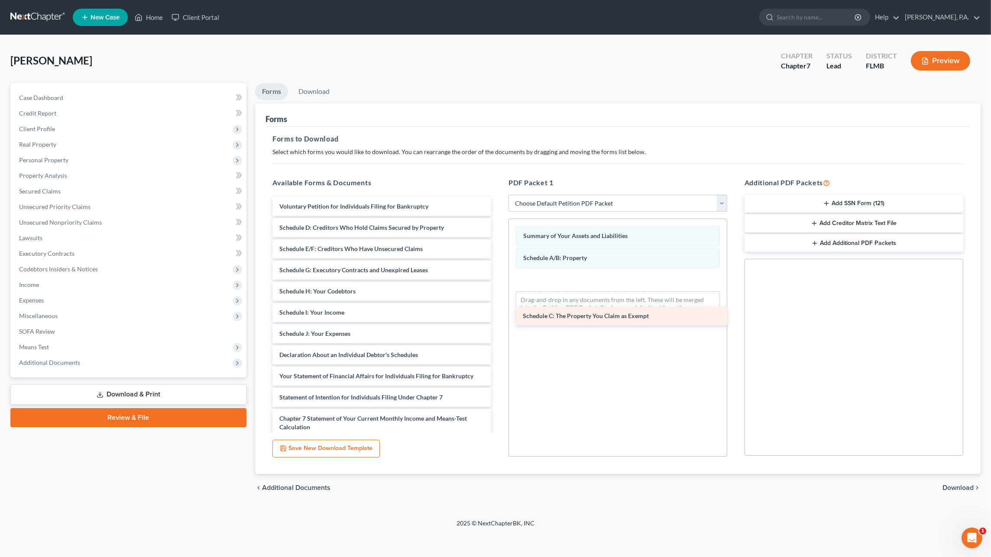
drag, startPoint x: 297, startPoint y: 231, endPoint x: 544, endPoint y: 317, distance: 261.0
click at [498, 317] on div "Schedule C: The Property You Claim as Exempt Voluntary Petition for Individuals…" at bounding box center [381, 359] width 233 height 325
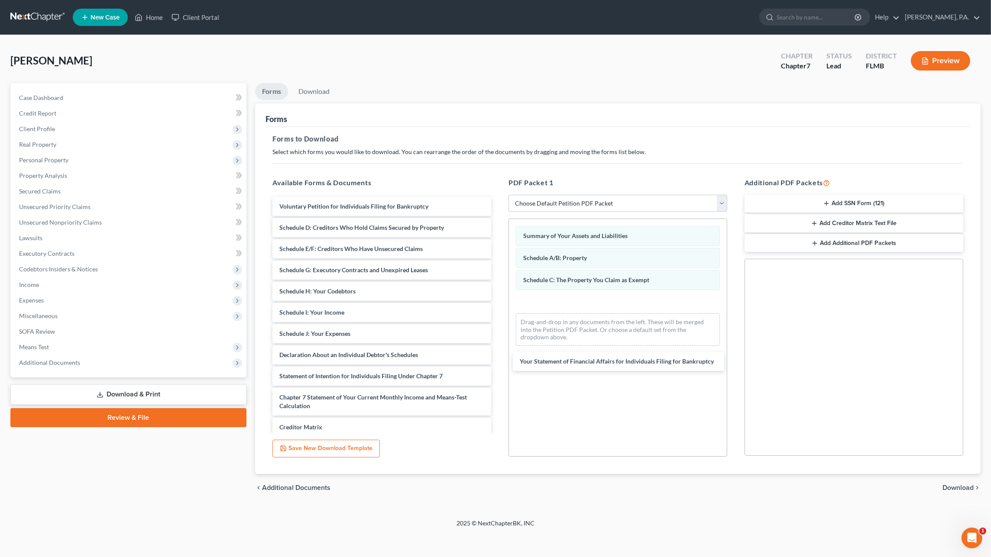
drag, startPoint x: 345, startPoint y: 375, endPoint x: 603, endPoint y: 362, distance: 258.9
click at [498, 361] on div "Your Statement of Financial Affairs for Individuals Filing for Bankruptcy Volun…" at bounding box center [381, 349] width 233 height 304
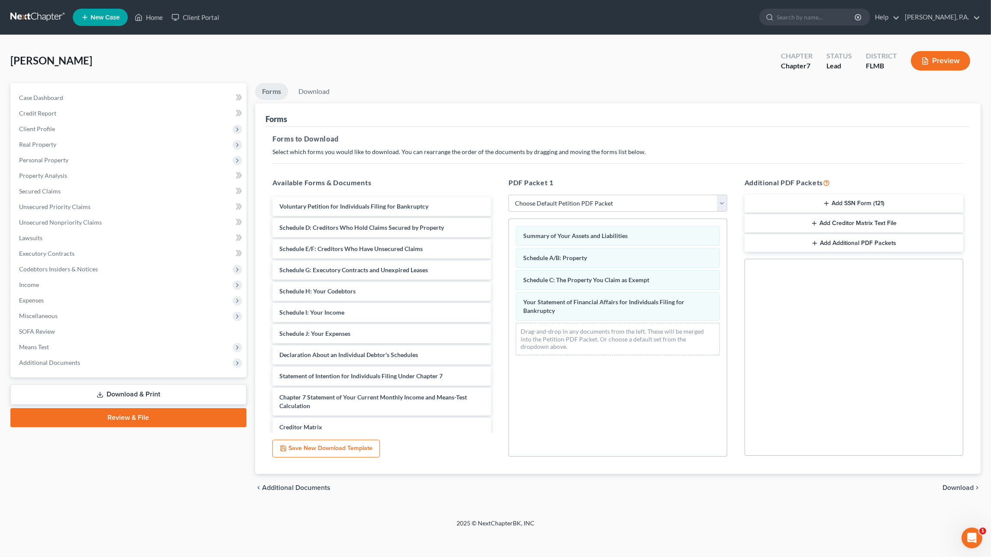
click at [952, 485] on span "Download" at bounding box center [957, 488] width 31 height 7
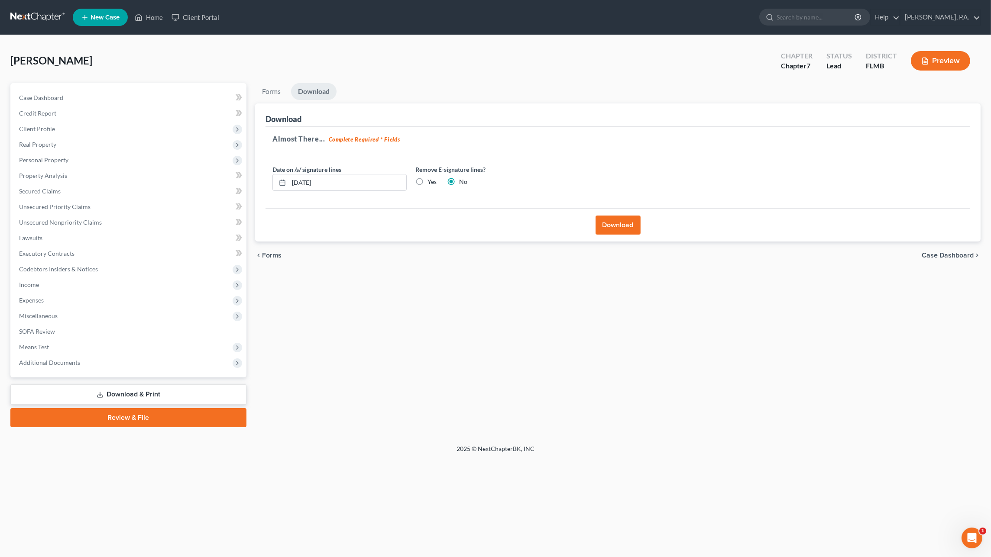
click at [427, 181] on label "Yes" at bounding box center [431, 182] width 9 height 9
click at [431, 181] on input "Yes" at bounding box center [434, 181] width 6 height 6
radio input "true"
radio input "false"
click at [622, 224] on button "Download" at bounding box center [617, 225] width 45 height 19
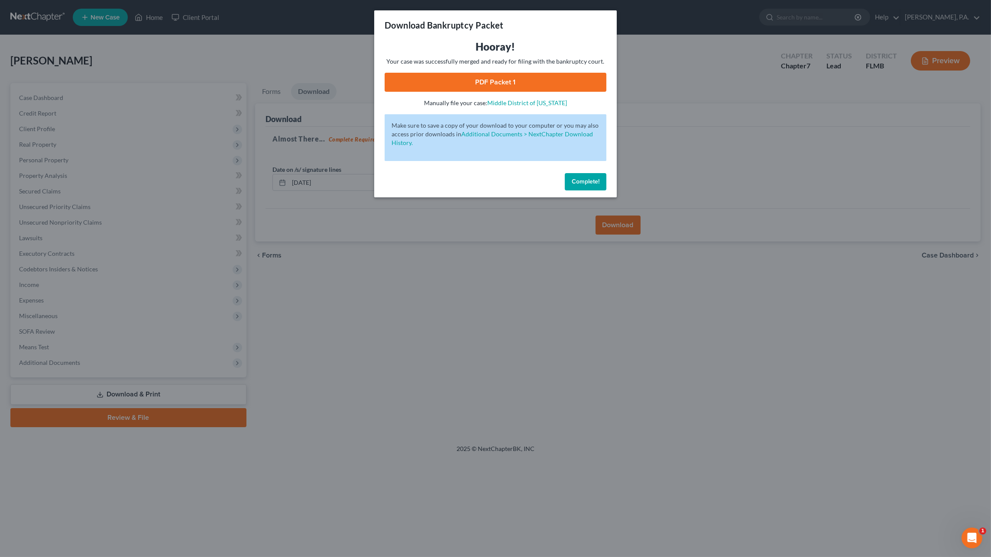
click at [505, 85] on link "PDF Packet 1" at bounding box center [496, 82] width 222 height 19
click at [599, 183] on button "Complete!" at bounding box center [586, 181] width 42 height 17
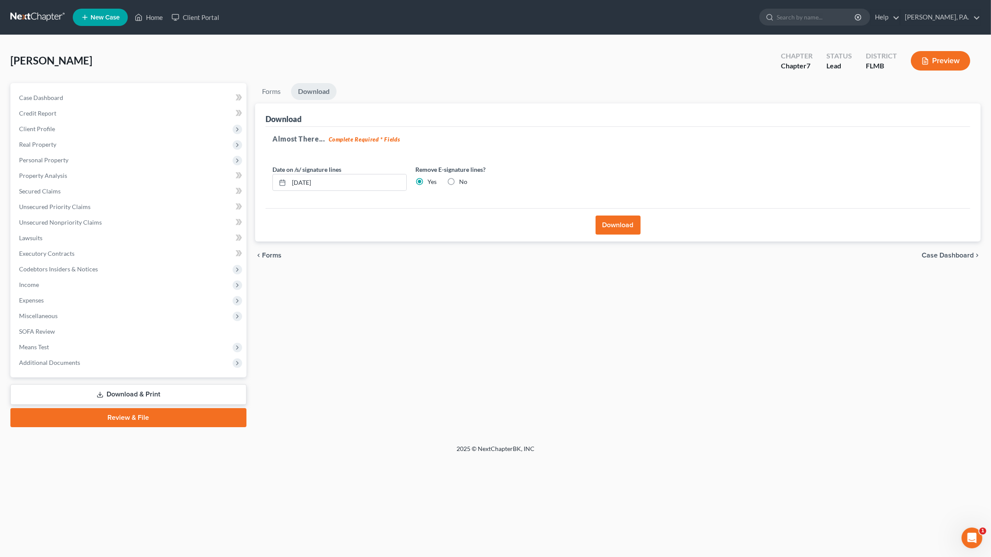
click at [946, 253] on span "Case Dashboard" at bounding box center [947, 255] width 52 height 7
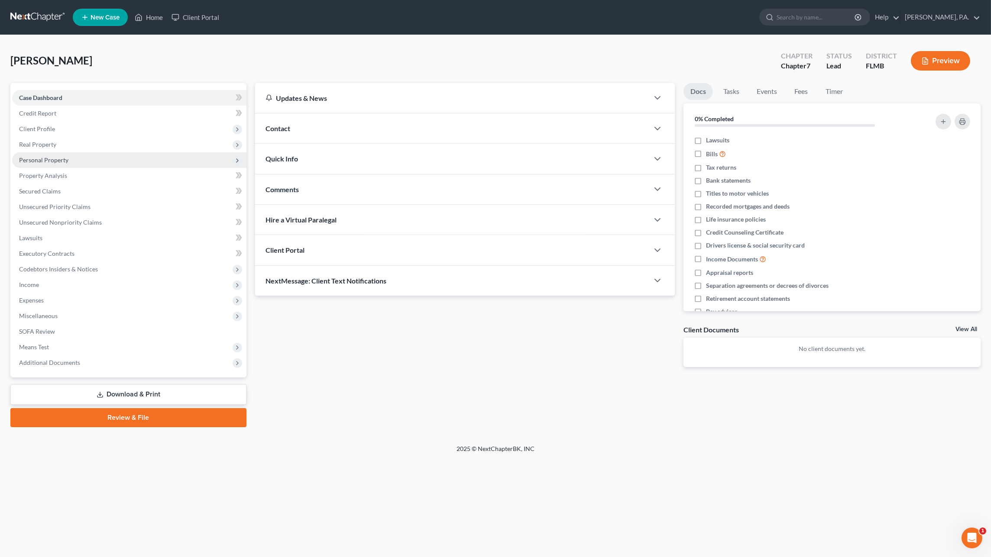
click at [49, 162] on span "Personal Property" at bounding box center [43, 159] width 49 height 7
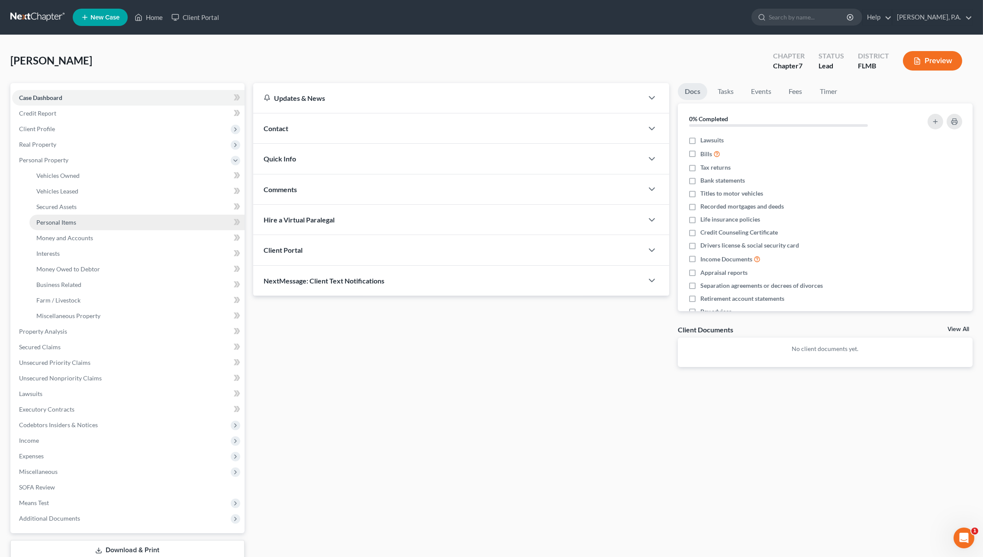
click at [71, 221] on span "Personal Items" at bounding box center [56, 222] width 40 height 7
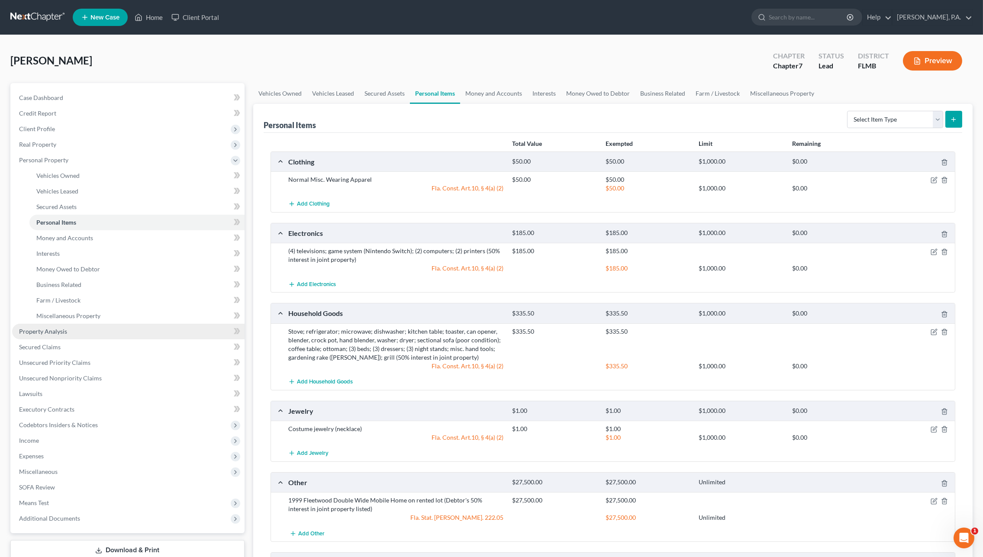
click at [59, 331] on span "Property Analysis" at bounding box center [43, 331] width 48 height 7
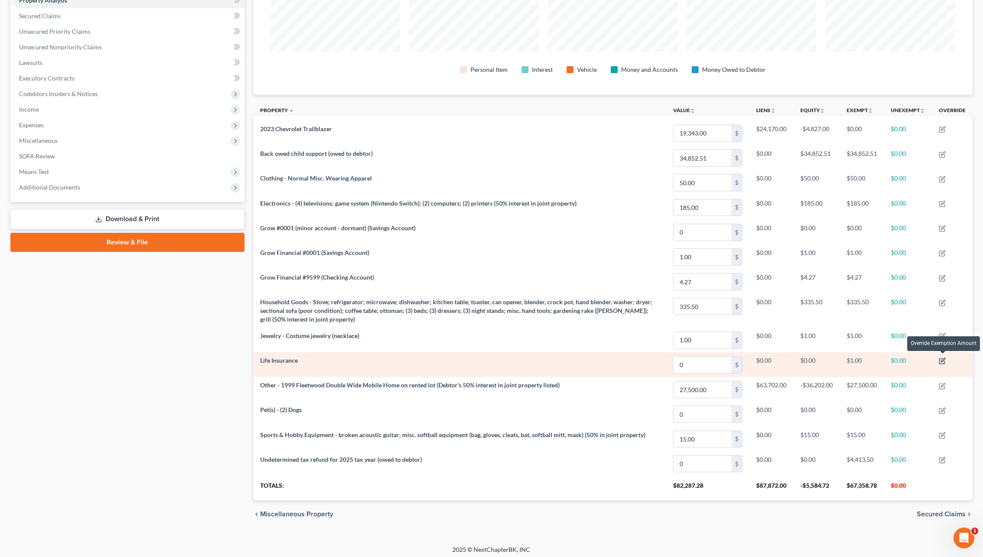
click at [944, 358] on icon "button" at bounding box center [942, 361] width 7 height 7
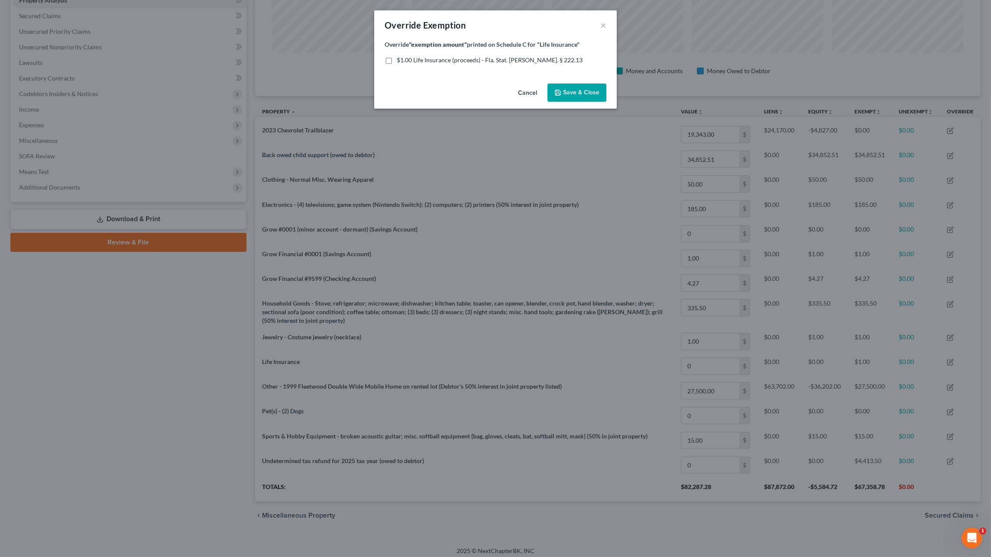
click at [438, 57] on span "$1.00 Life Insurance (proceeds) - Fla. Stat. [PERSON_NAME]. § 222.13" at bounding box center [490, 59] width 186 height 7
click at [406, 57] on input "$1.00 Life Insurance (proceeds) - Fla. Stat. [PERSON_NAME]. § 222.13" at bounding box center [403, 59] width 6 height 6
checkbox input "true"
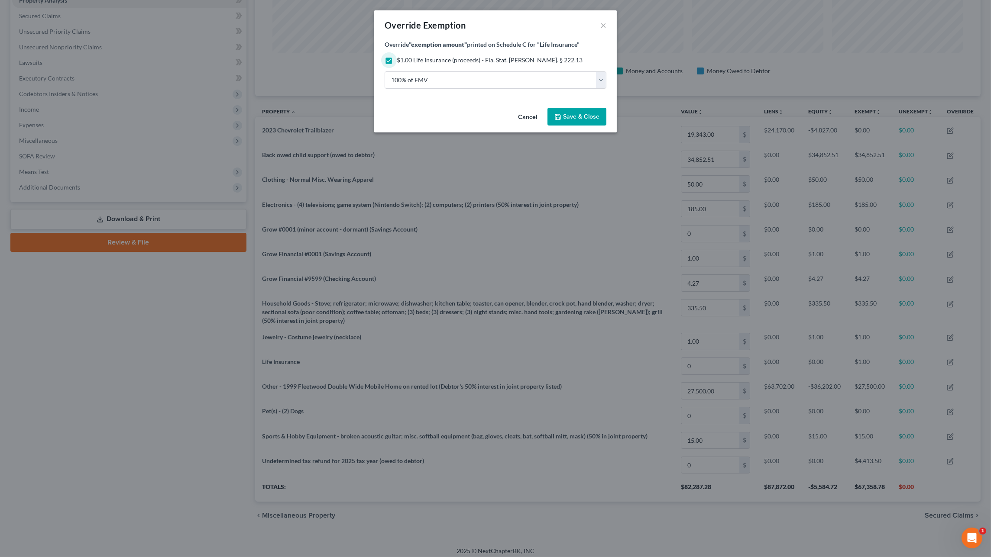
click at [583, 111] on button "Save & Close" at bounding box center [576, 117] width 59 height 18
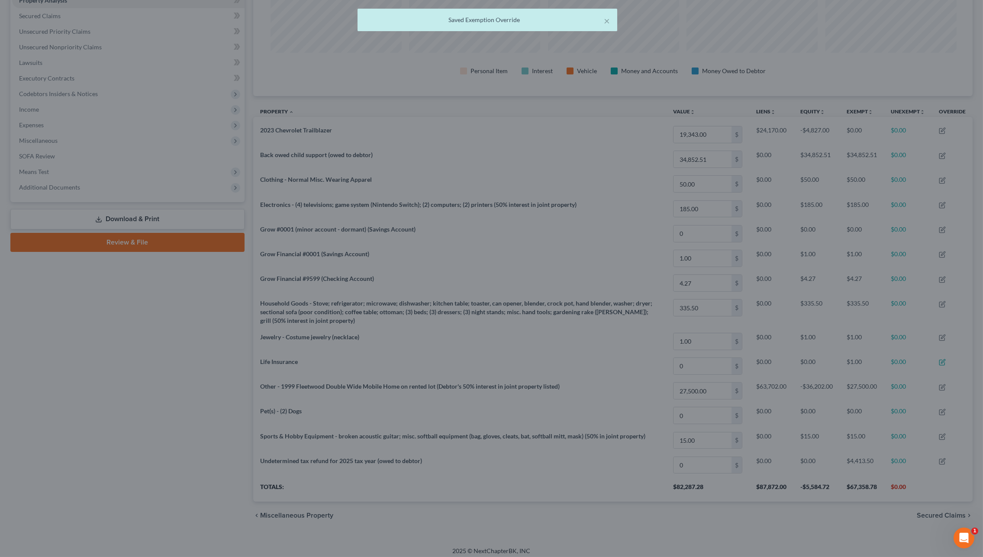
scroll to position [432822, 432289]
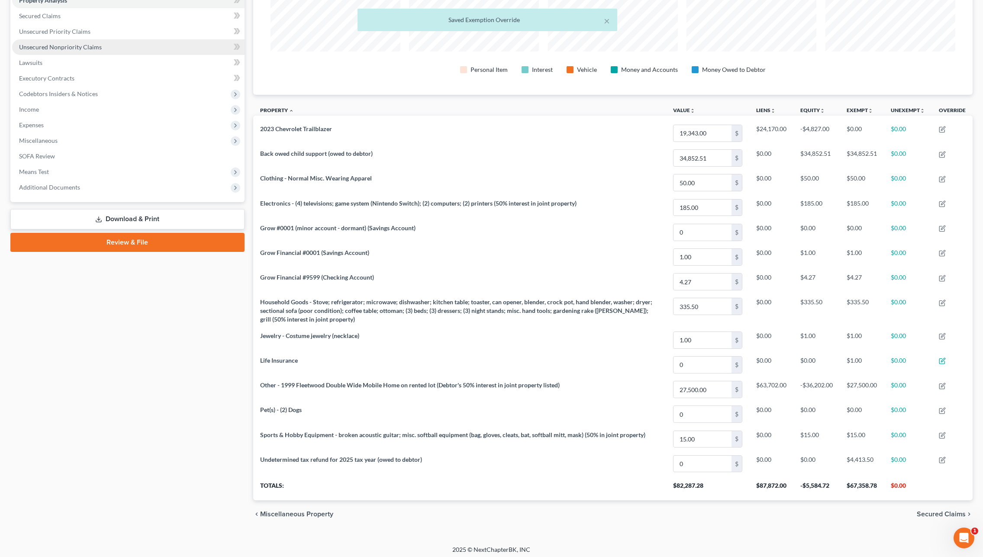
click at [108, 217] on link "Download & Print" at bounding box center [127, 219] width 234 height 20
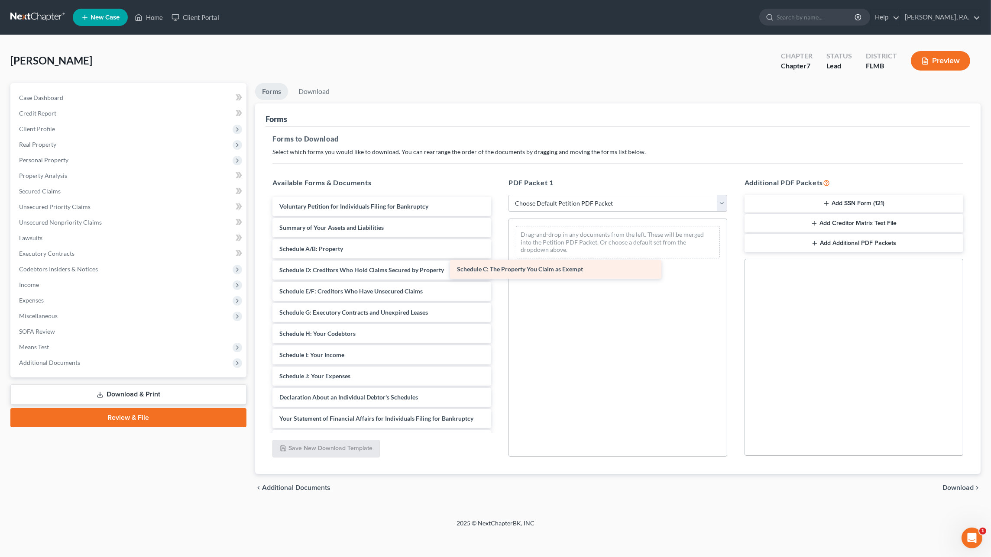
drag, startPoint x: 339, startPoint y: 269, endPoint x: 530, endPoint y: 270, distance: 191.0
click at [498, 268] on div "Schedule C: The Property You Claim as Exempt Voluntary Petition for Individuals…" at bounding box center [381, 380] width 233 height 367
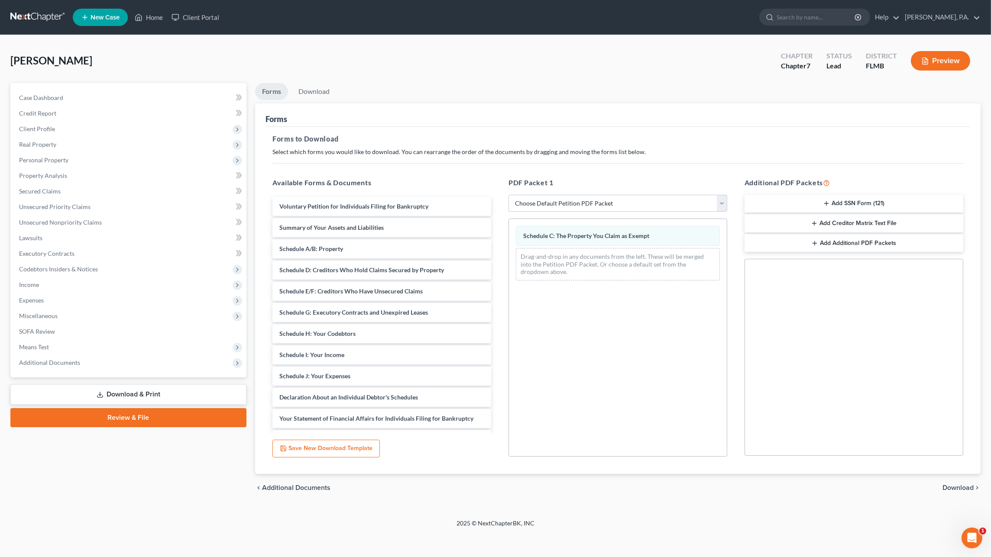
click at [963, 485] on span "Download" at bounding box center [957, 488] width 31 height 7
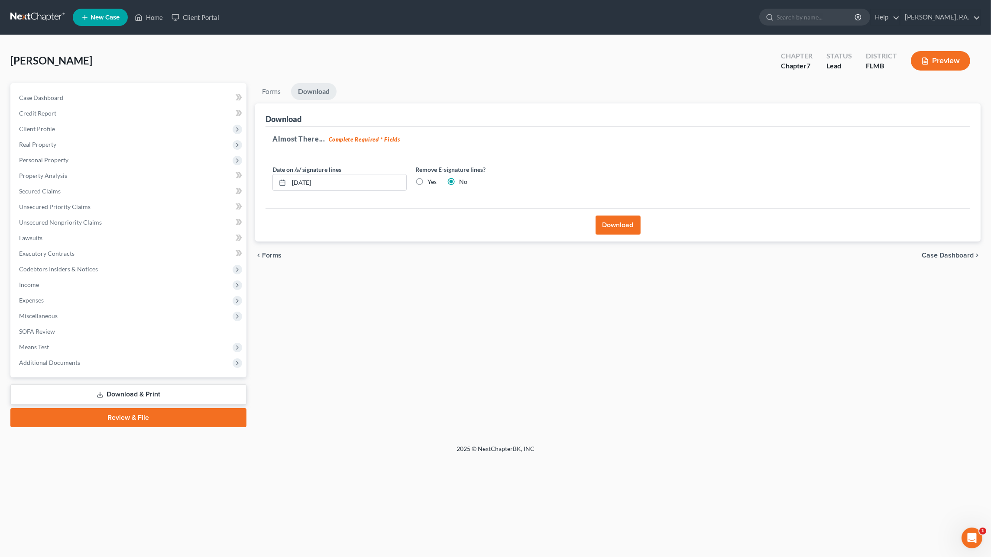
click at [627, 231] on button "Download" at bounding box center [617, 225] width 45 height 19
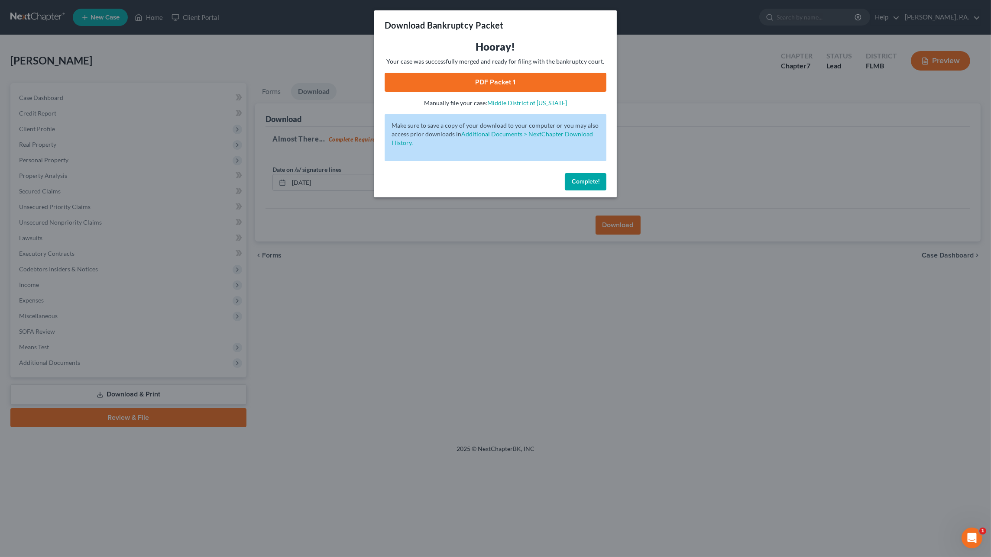
click at [497, 83] on link "PDF Packet 1" at bounding box center [496, 82] width 222 height 19
click at [595, 185] on span "Complete!" at bounding box center [586, 181] width 28 height 7
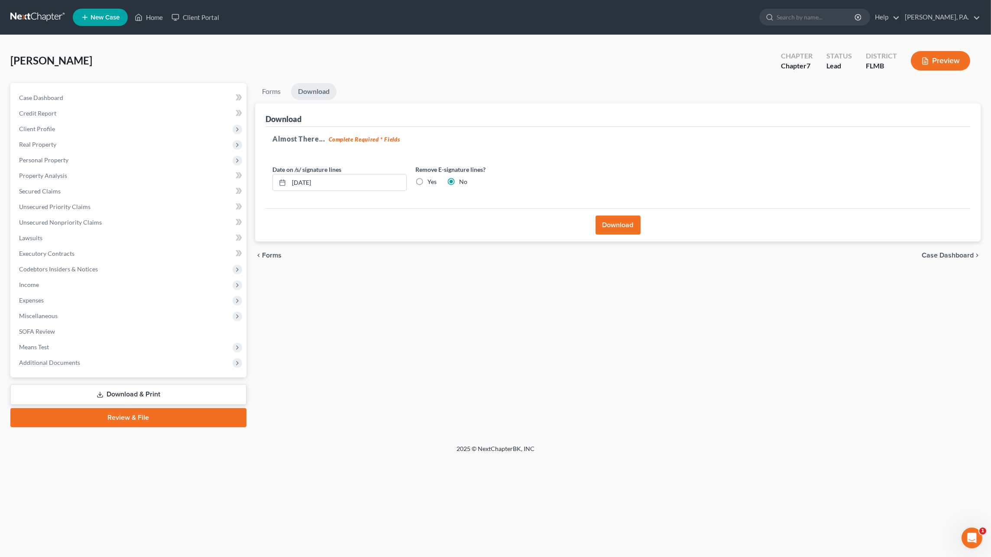
click at [120, 414] on link "Review & File" at bounding box center [128, 417] width 236 height 19
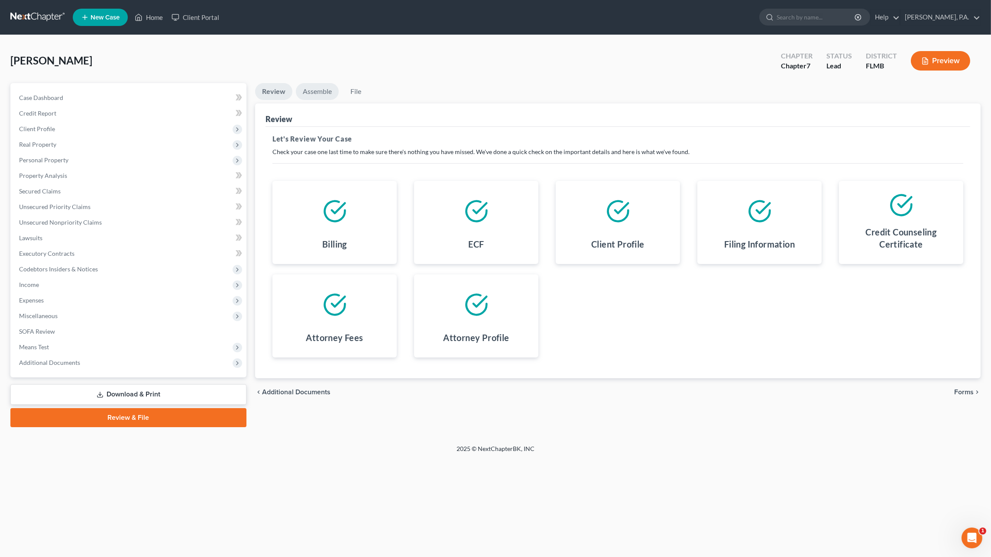
click at [317, 90] on link "Assemble" at bounding box center [317, 91] width 43 height 17
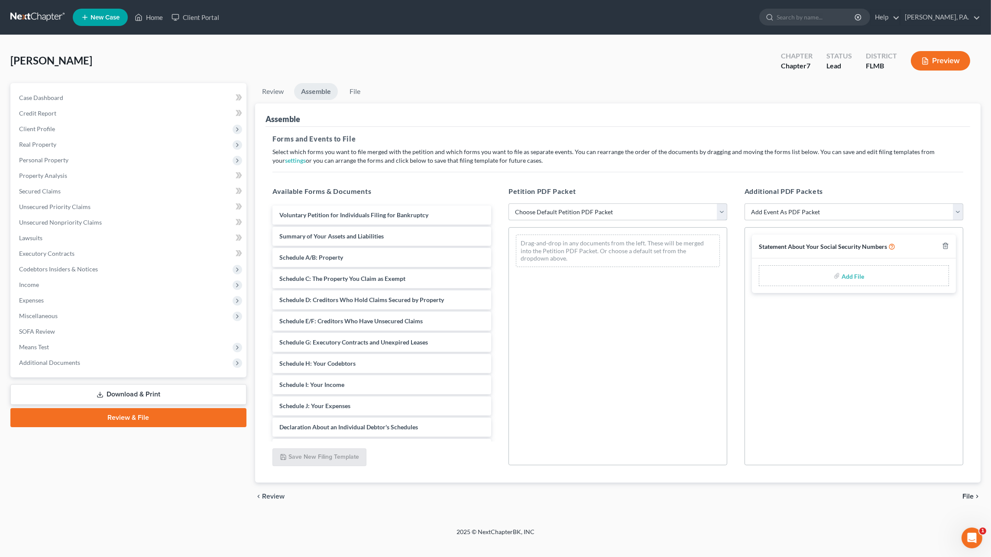
click at [539, 214] on select "Choose Default Petition PDF Packet Complete Bankruptcy Petition (all forms and …" at bounding box center [617, 212] width 219 height 17
select select "0"
click at [508, 204] on select "Choose Default Petition PDF Packet Complete Bankruptcy Petition (all forms and …" at bounding box center [617, 212] width 219 height 17
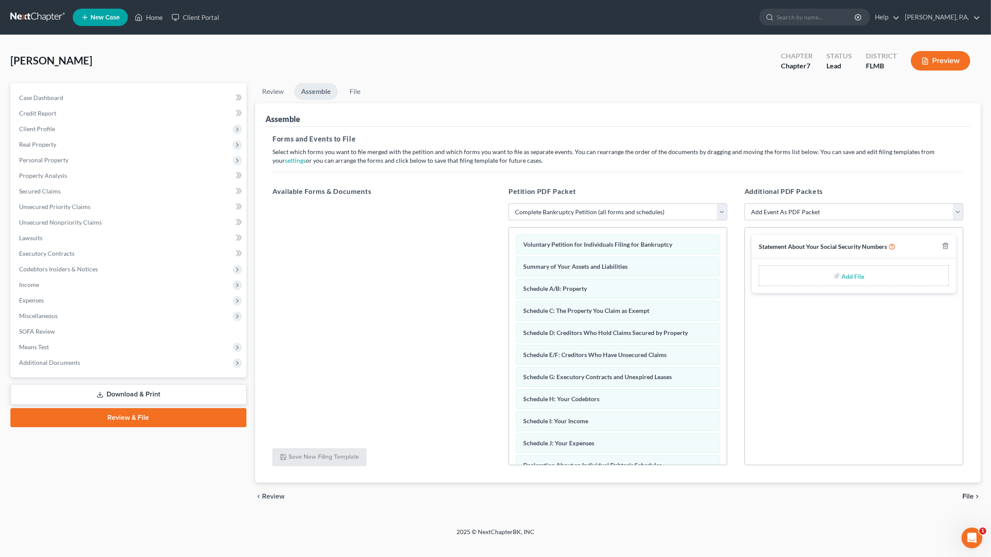
click at [970, 495] on span "File" at bounding box center [967, 496] width 11 height 7
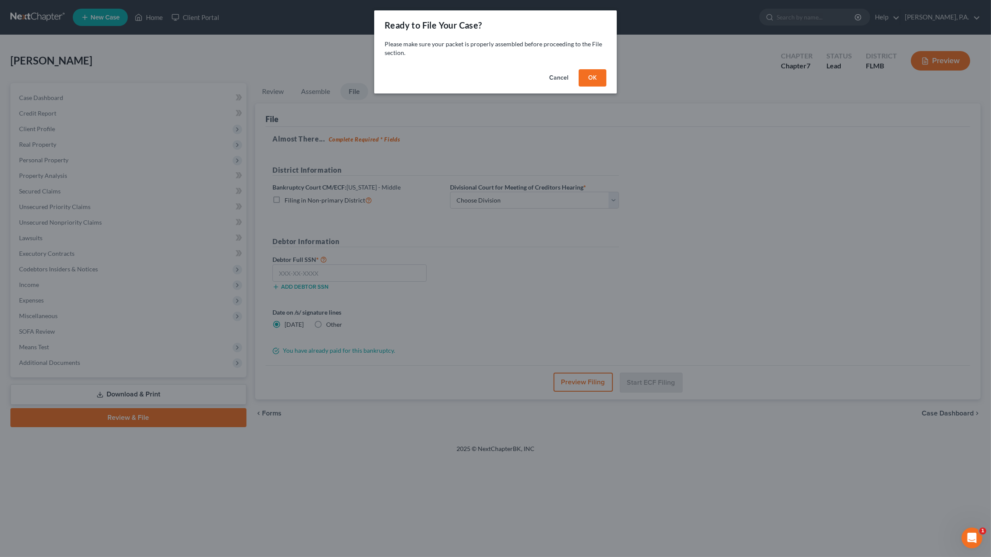
click at [595, 79] on button "OK" at bounding box center [592, 77] width 28 height 17
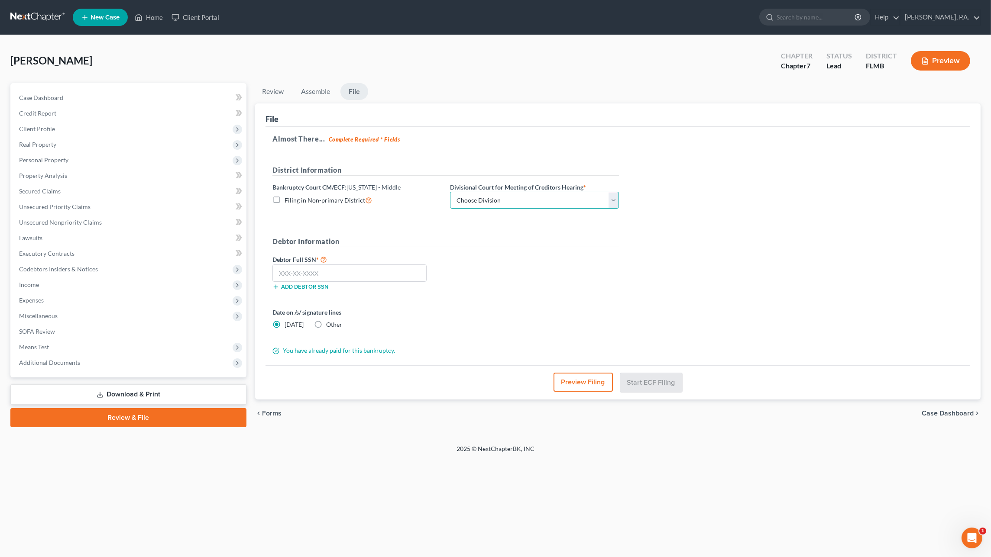
click at [504, 199] on select "Choose Division [GEOGRAPHIC_DATA][PERSON_NAME] [GEOGRAPHIC_DATA] [GEOGRAPHIC_DA…" at bounding box center [534, 200] width 169 height 17
select select "3"
click at [450, 192] on select "Choose Division [GEOGRAPHIC_DATA][PERSON_NAME] [GEOGRAPHIC_DATA] [GEOGRAPHIC_DA…" at bounding box center [534, 200] width 169 height 17
click at [374, 271] on input "text" at bounding box center [349, 273] width 154 height 17
type input "386-06-7840"
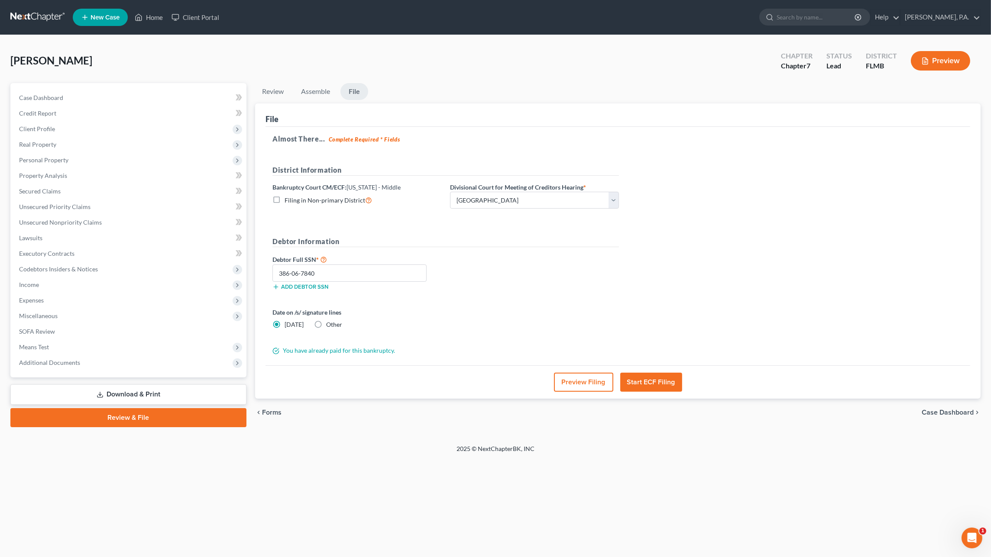
click at [589, 381] on button "Preview Filing" at bounding box center [583, 382] width 59 height 19
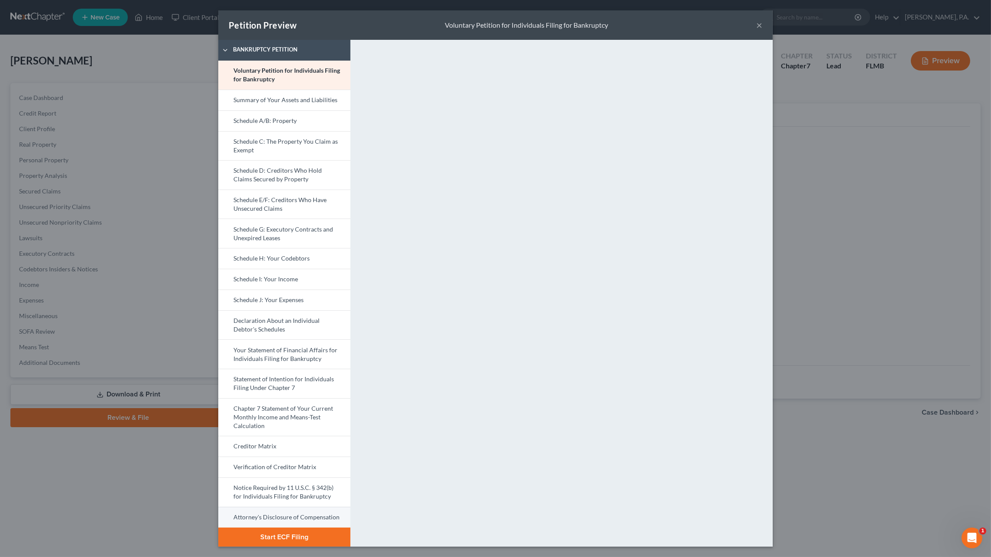
click at [288, 514] on link "Attorney's Disclosure of Compensation" at bounding box center [284, 517] width 132 height 21
click at [308, 537] on button "Start ECF Filing" at bounding box center [284, 537] width 132 height 19
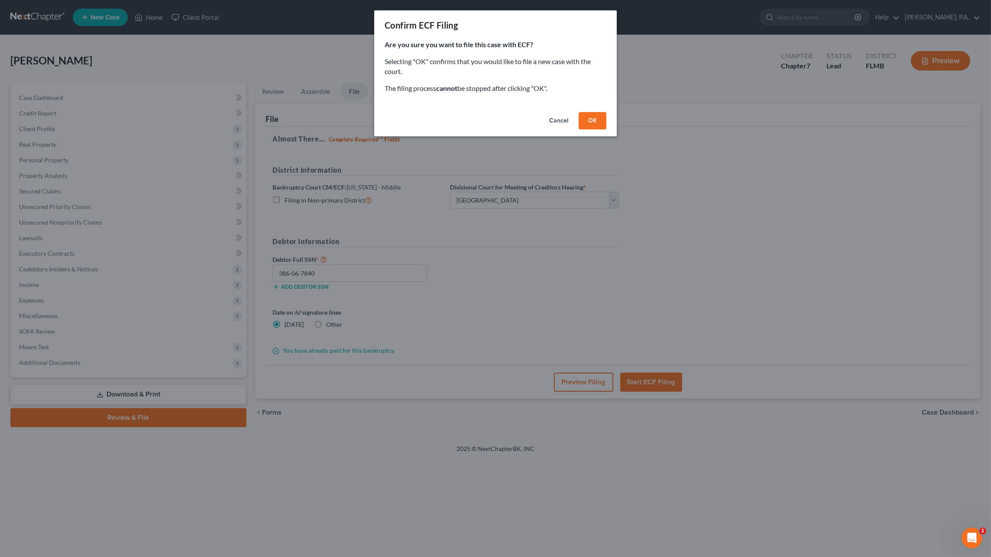
click at [599, 120] on button "OK" at bounding box center [592, 120] width 28 height 17
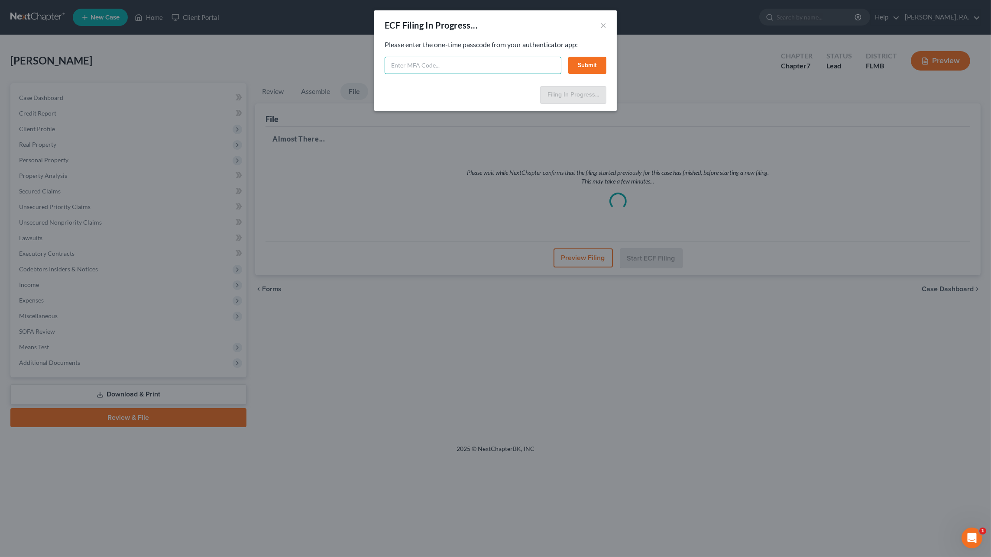
click at [459, 67] on input "text" at bounding box center [473, 65] width 177 height 17
type input "294156"
click at [597, 65] on button "Submit" at bounding box center [587, 65] width 38 height 17
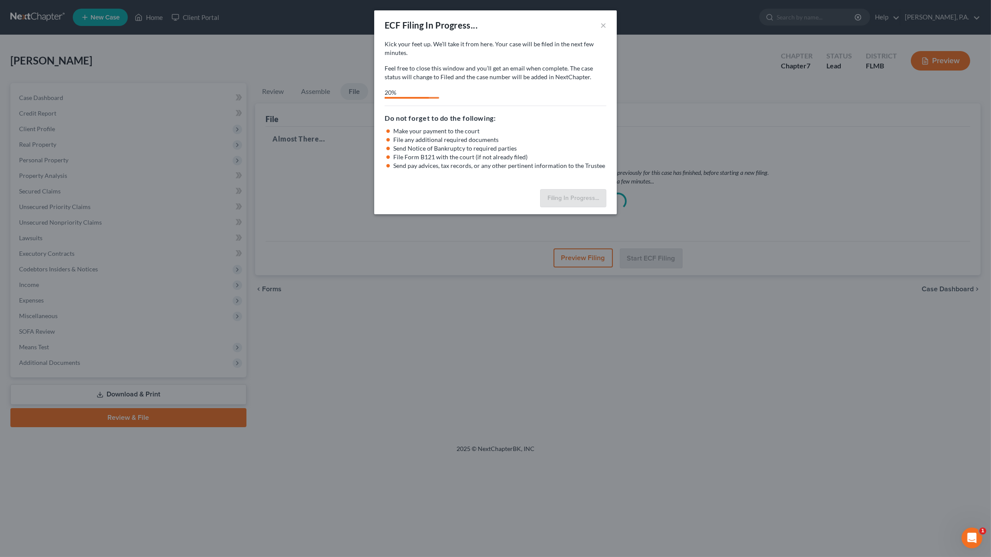
select select "3"
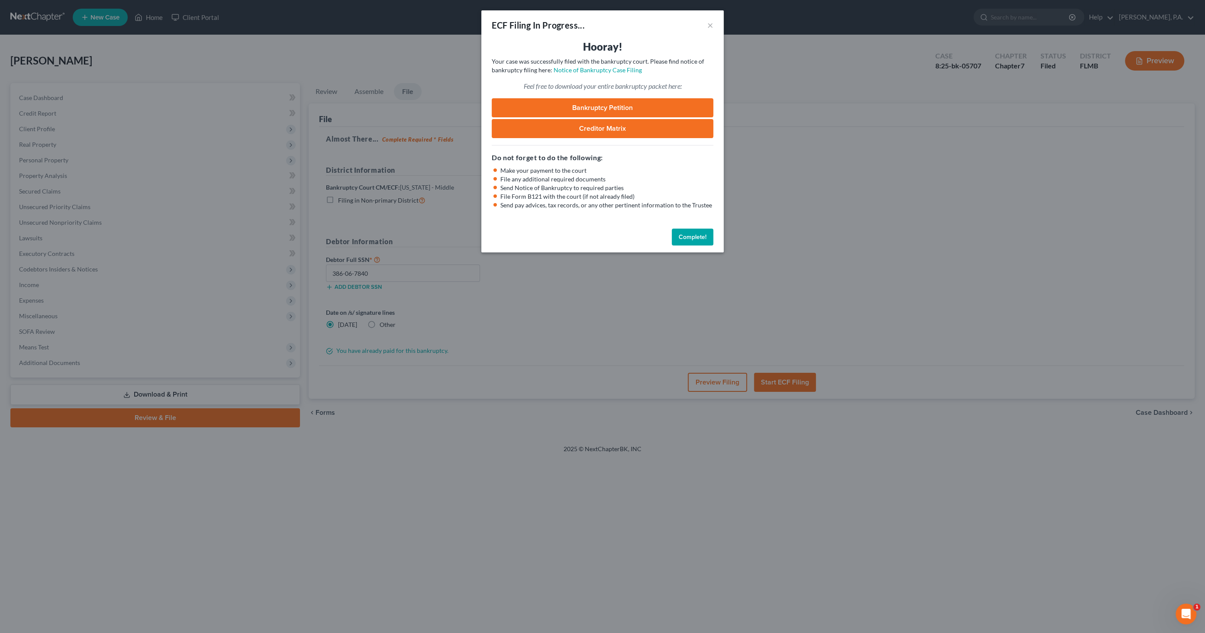
click at [685, 236] on button "Complete!" at bounding box center [693, 237] width 42 height 17
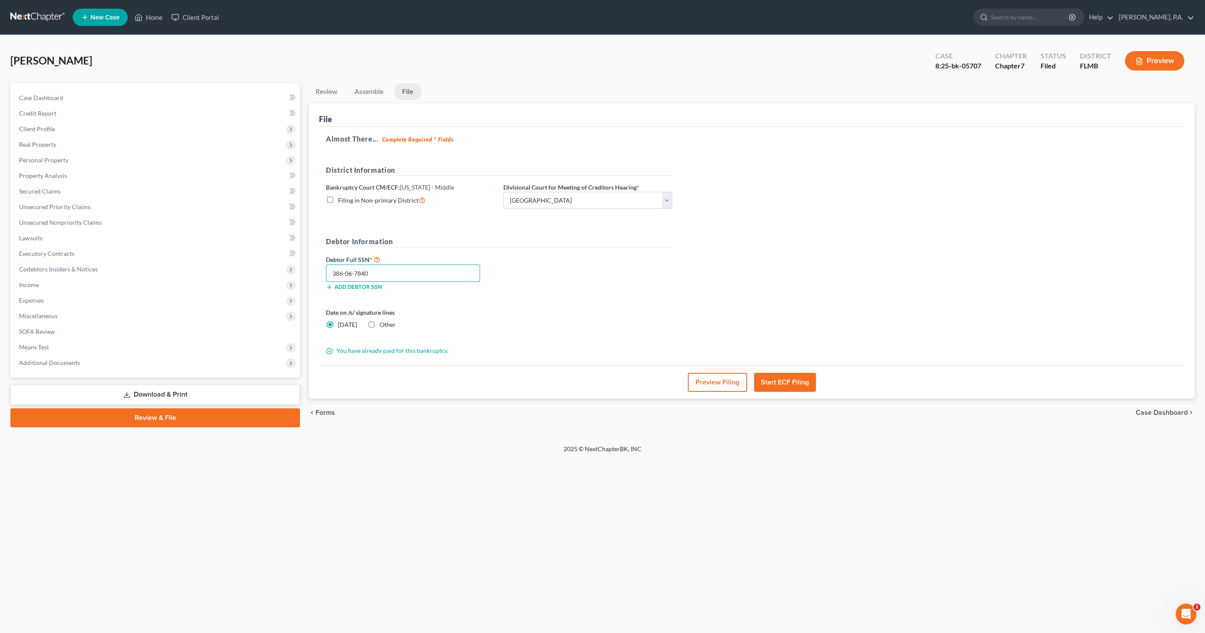
click at [378, 271] on input "386-06-7840" at bounding box center [403, 273] width 154 height 17
drag, startPoint x: 392, startPoint y: 274, endPoint x: 299, endPoint y: 270, distance: 93.2
click at [299, 269] on div "Petition Navigation Case Dashboard Payments Invoices Payments Payments Credit R…" at bounding box center [602, 255] width 1193 height 344
drag, startPoint x: 352, startPoint y: 274, endPoint x: 394, endPoint y: 270, distance: 41.8
click at [394, 270] on input "386-06-7840" at bounding box center [403, 273] width 154 height 17
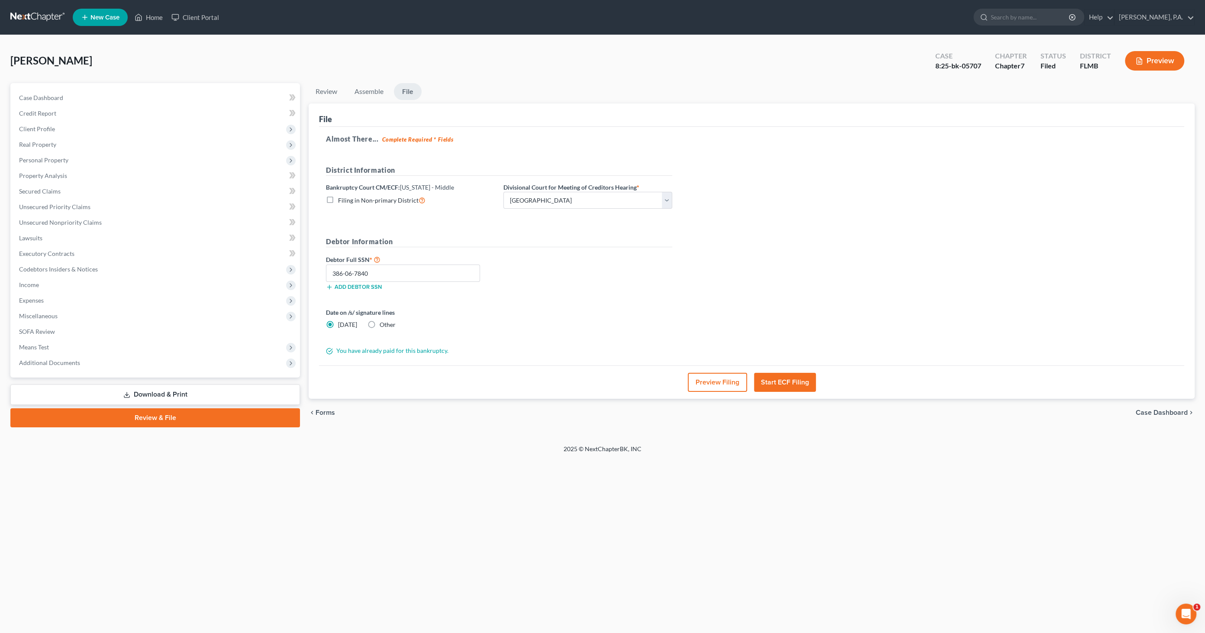
click at [990, 411] on span "Case Dashboard" at bounding box center [1162, 412] width 52 height 7
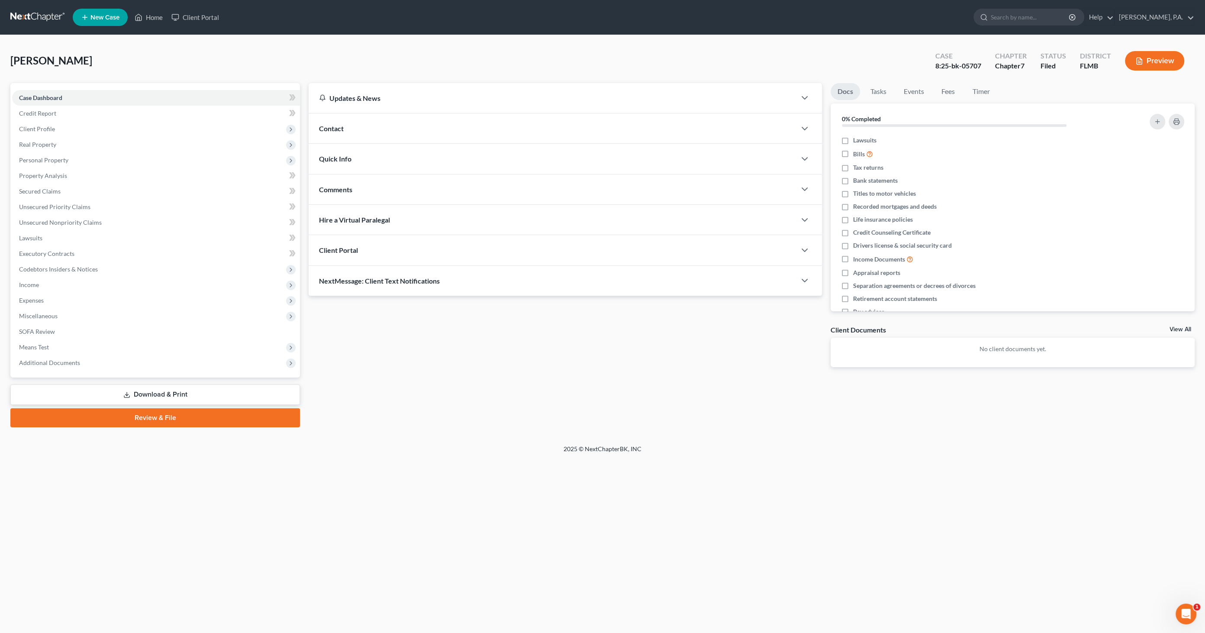
click at [182, 393] on link "Download & Print" at bounding box center [155, 395] width 290 height 20
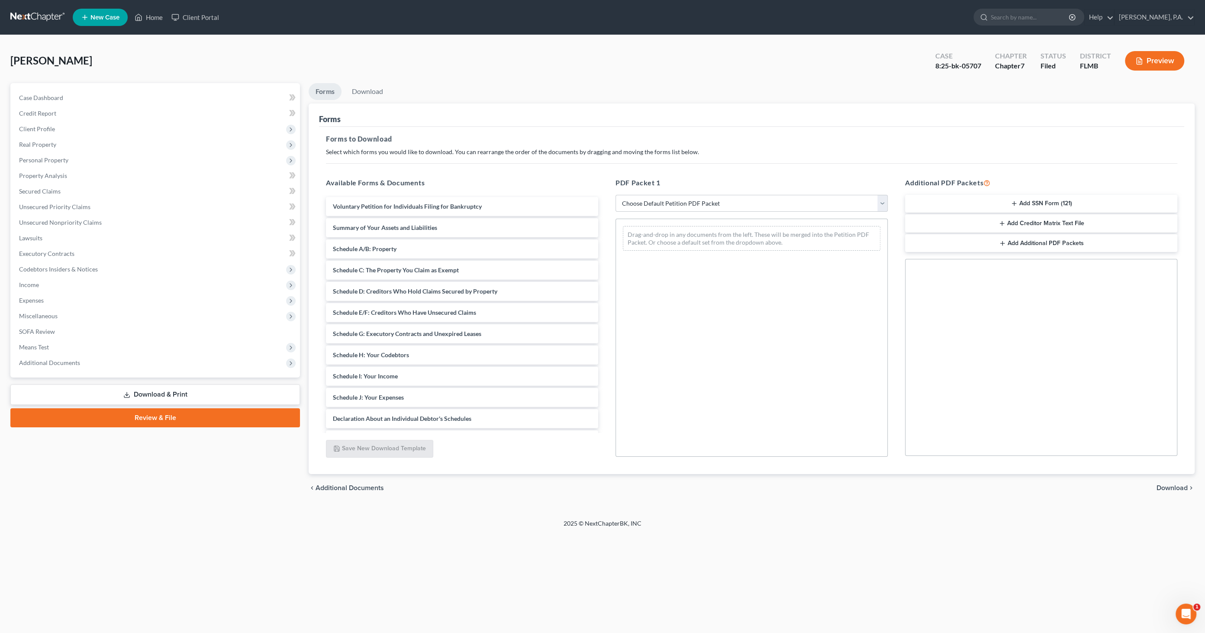
click at [990, 204] on button "Add SSN Form (121)" at bounding box center [1041, 204] width 272 height 18
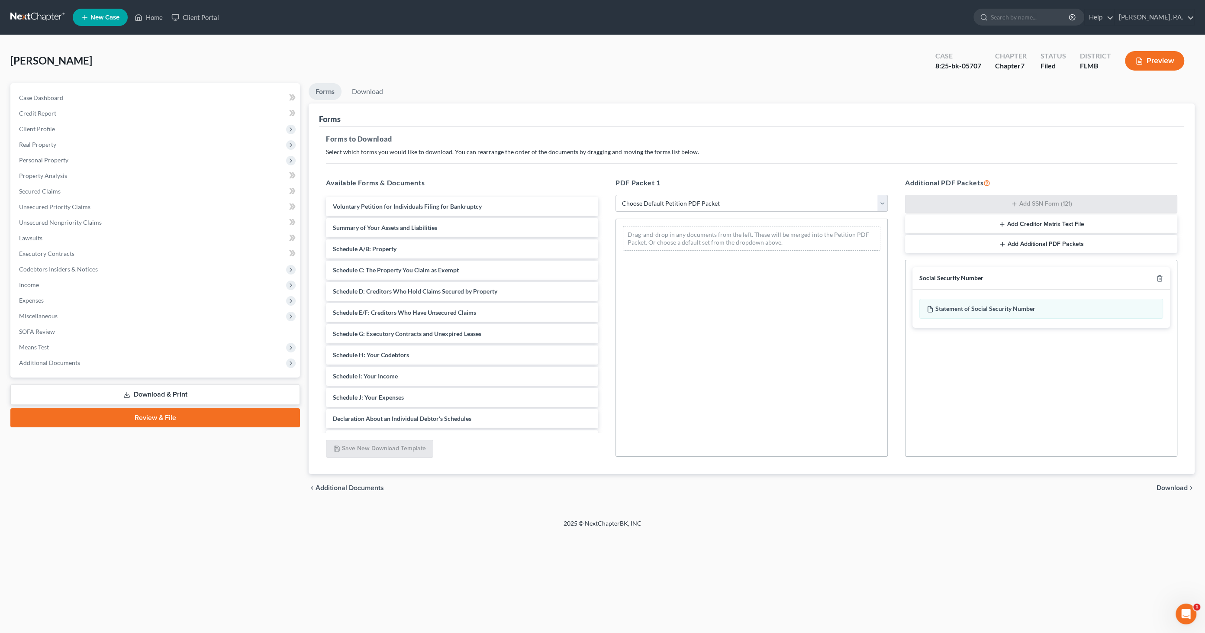
click at [990, 489] on span "Download" at bounding box center [1172, 488] width 31 height 7
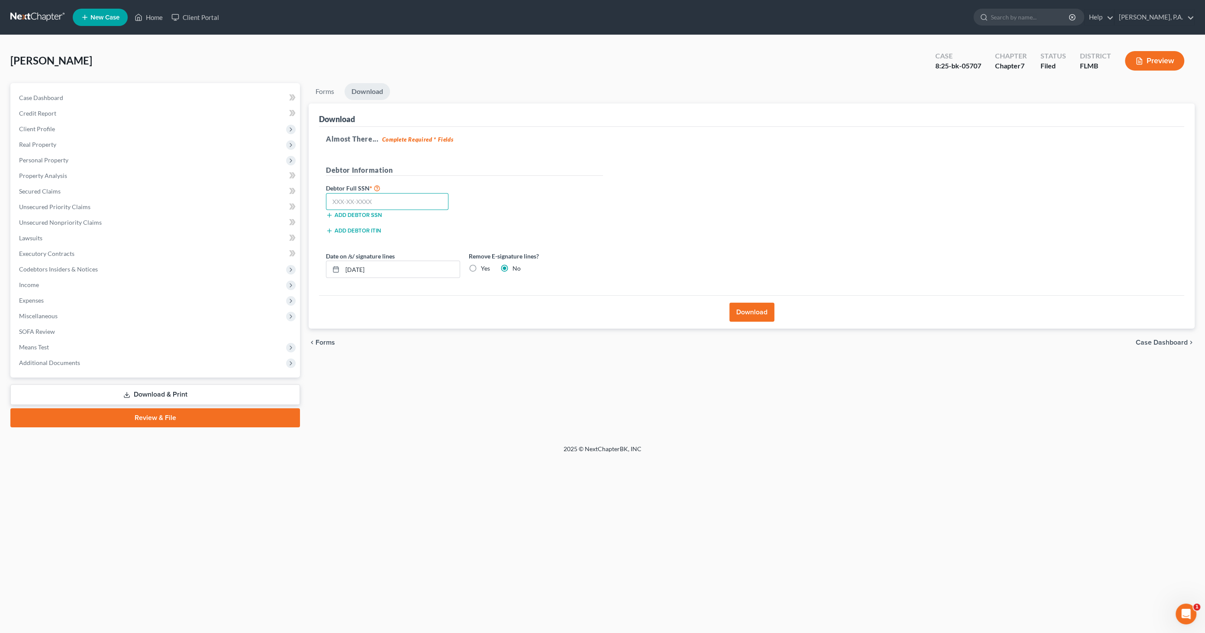
click at [350, 200] on input "text" at bounding box center [387, 201] width 123 height 17
paste input "386-06-7840"
type input "386-06-7840"
click at [753, 309] on button "Download" at bounding box center [752, 312] width 45 height 19
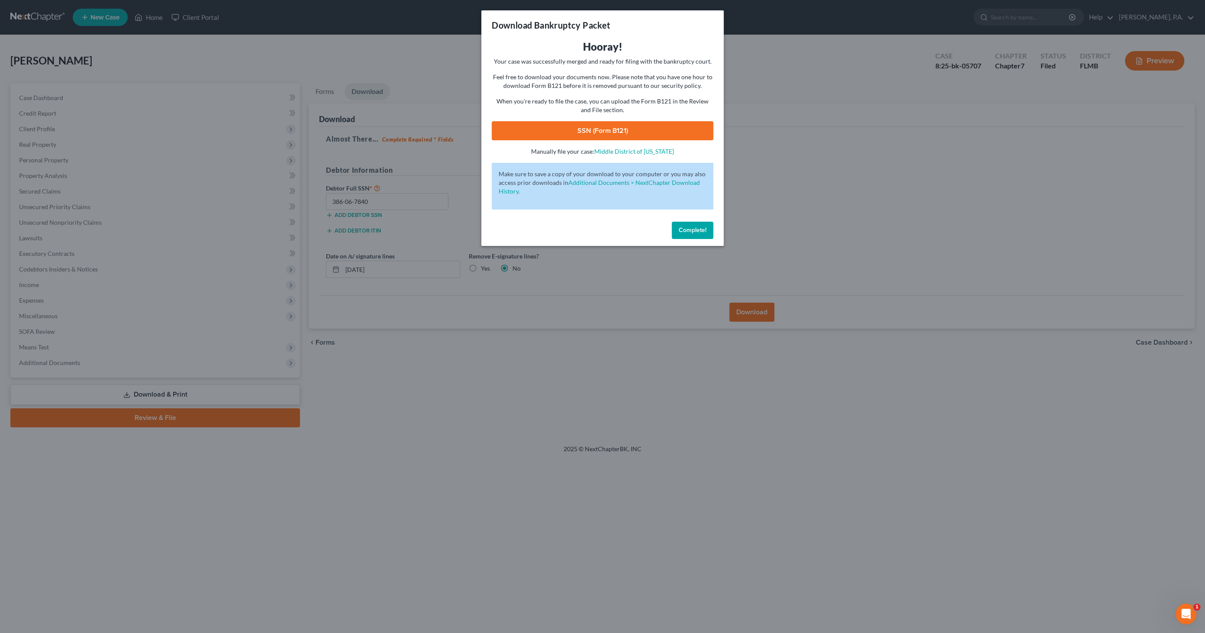
click at [588, 131] on link "SSN (Form B121)" at bounding box center [603, 130] width 222 height 19
click at [704, 234] on button "Complete!" at bounding box center [693, 230] width 42 height 17
